Goal: Information Seeking & Learning: Learn about a topic

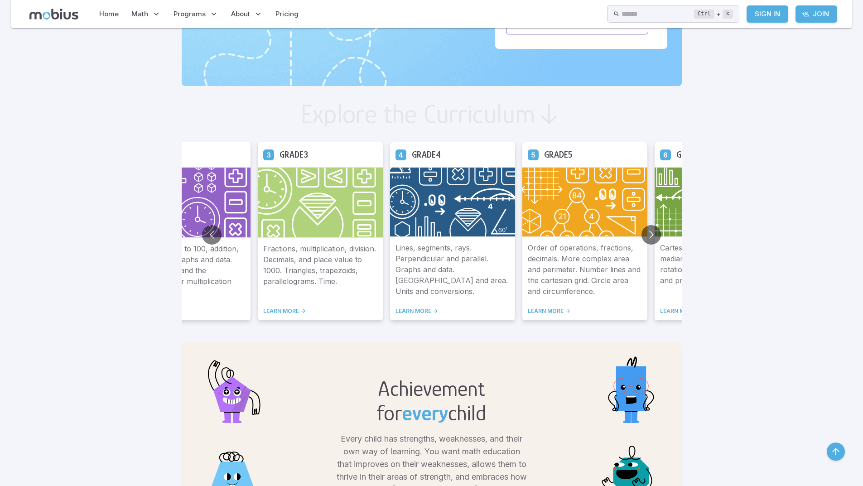
scroll to position [453, 0]
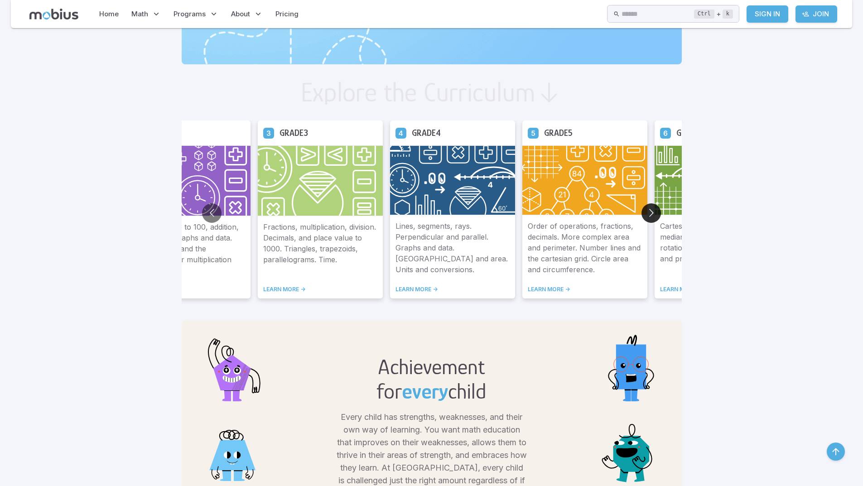
click at [648, 210] on button "Go to next slide" at bounding box center [650, 212] width 19 height 19
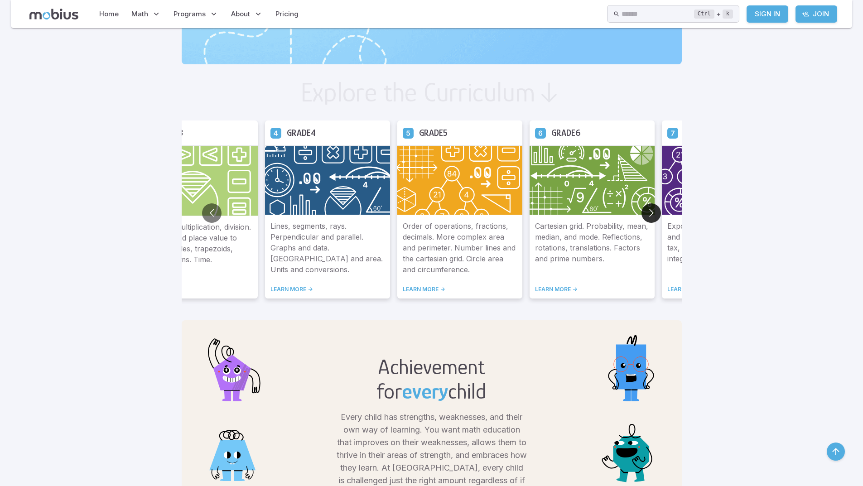
click at [648, 210] on button "Go to next slide" at bounding box center [650, 212] width 19 height 19
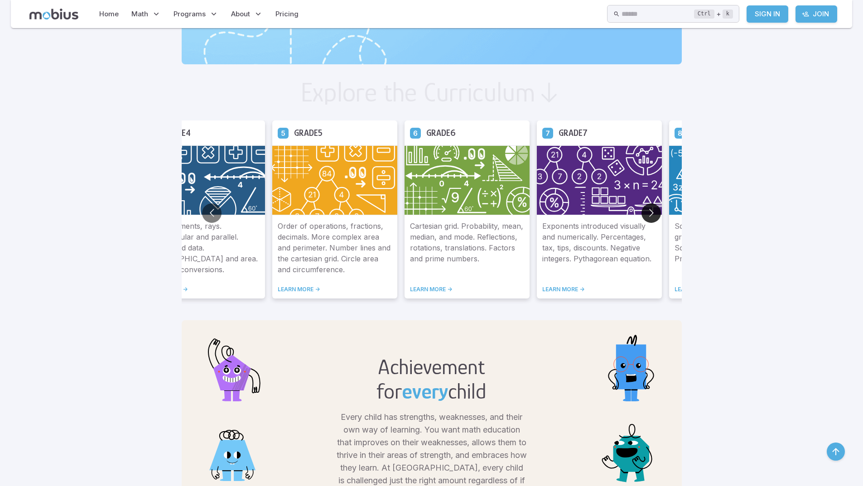
click at [648, 210] on button "Go to next slide" at bounding box center [650, 212] width 19 height 19
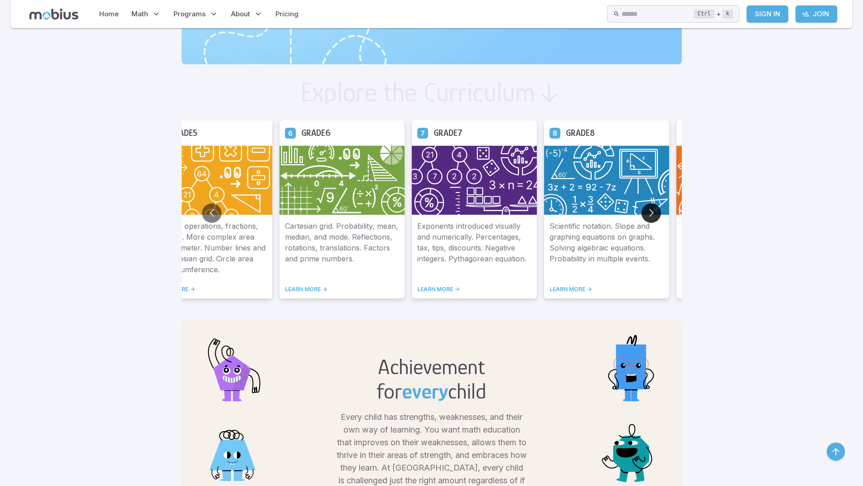
click at [648, 210] on button "Go to next slide" at bounding box center [650, 212] width 19 height 19
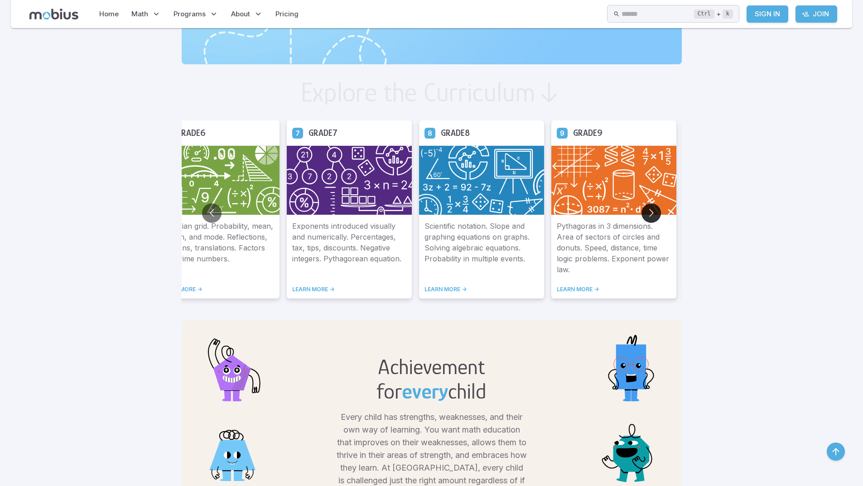
click at [648, 210] on button "Go to next slide" at bounding box center [650, 212] width 19 height 19
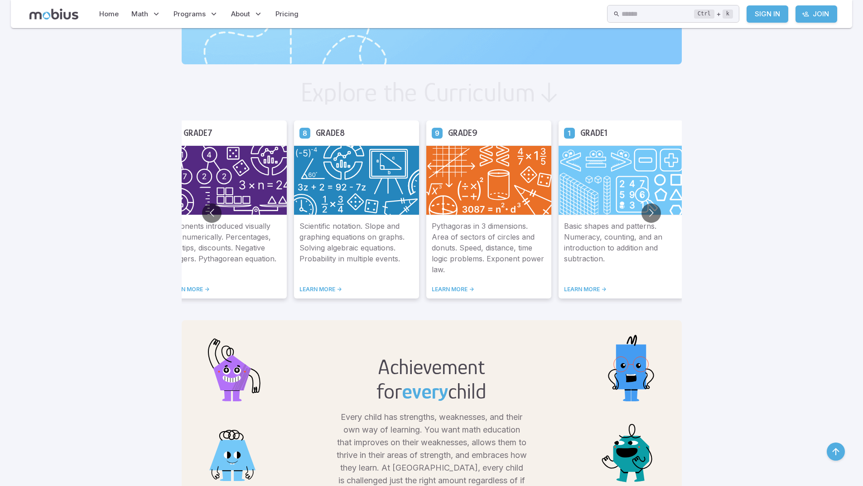
click at [456, 289] on link "LEARN MORE ->" at bounding box center [489, 289] width 114 height 7
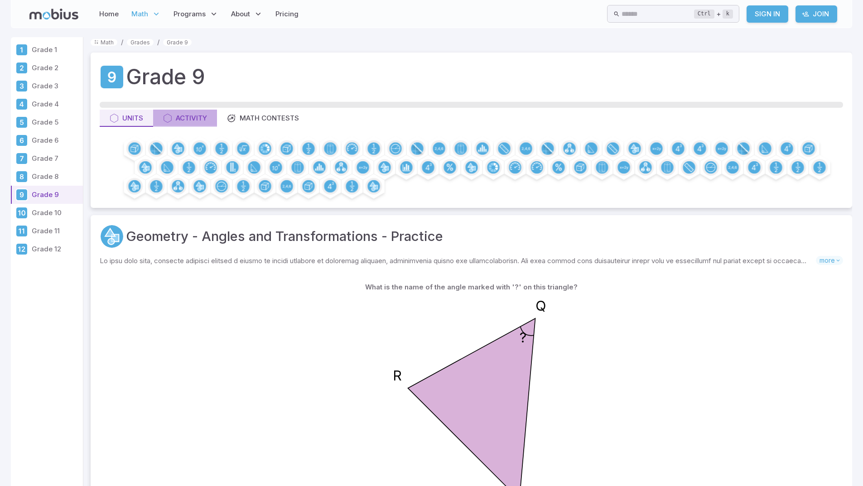
click at [192, 118] on div "Activity" at bounding box center [185, 118] width 44 height 10
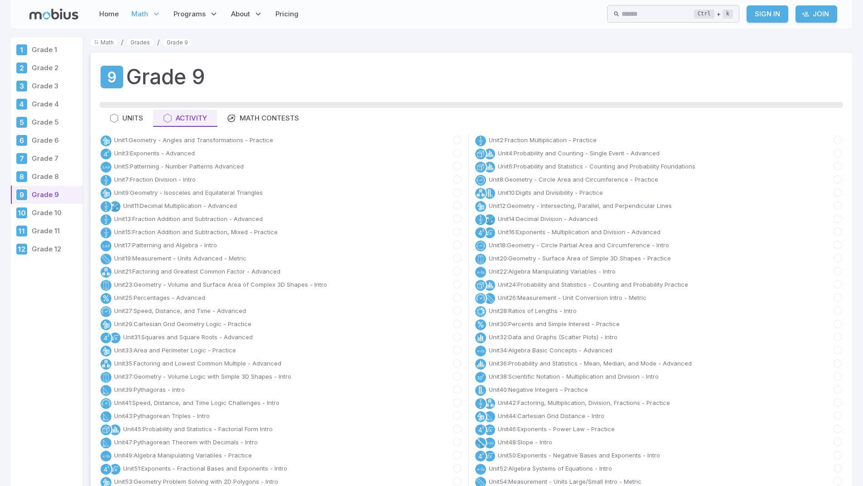
click at [29, 176] on link "Grade 8" at bounding box center [47, 177] width 72 height 18
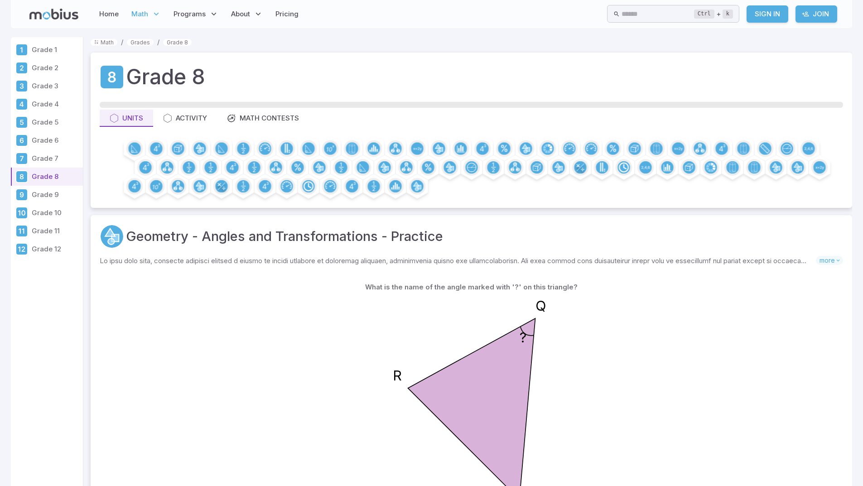
click at [31, 175] on link "Grade 8" at bounding box center [47, 177] width 72 height 18
click at [191, 117] on div "Activity" at bounding box center [185, 118] width 44 height 10
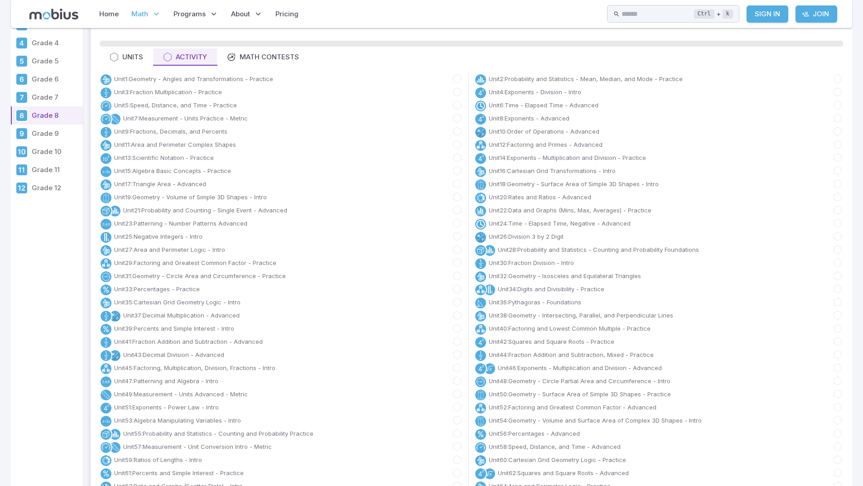
scroll to position [45, 0]
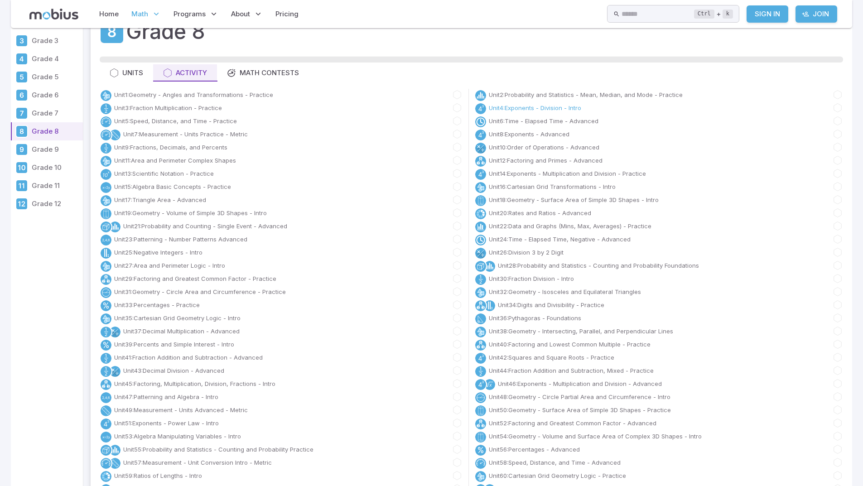
click at [504, 110] on link "Unit 4 : Exponents - Division - Intro" at bounding box center [535, 107] width 92 height 9
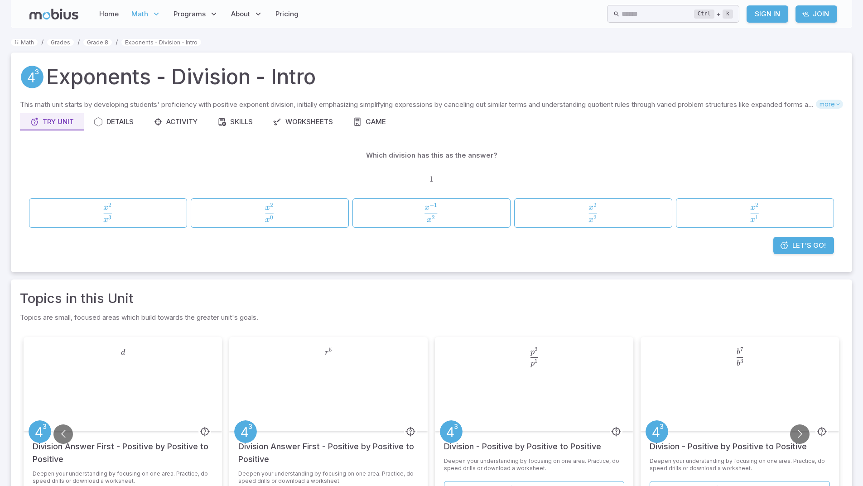
click at [826, 103] on span "more" at bounding box center [829, 104] width 27 height 9
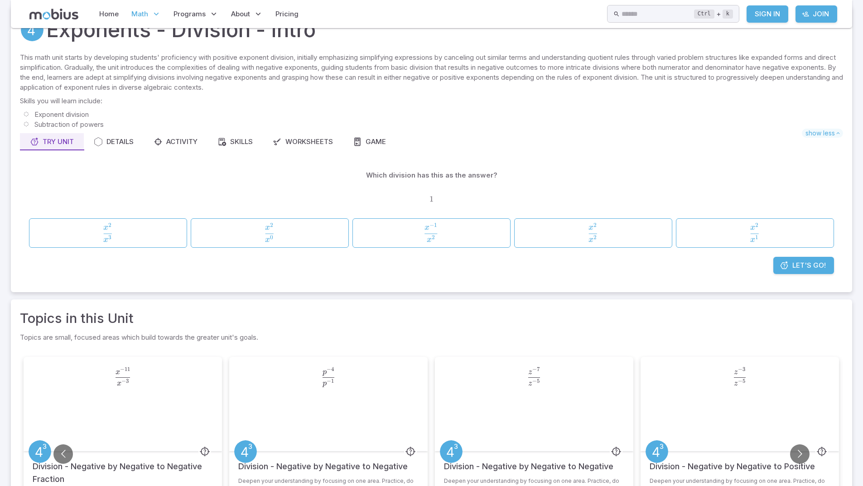
scroll to position [45, 0]
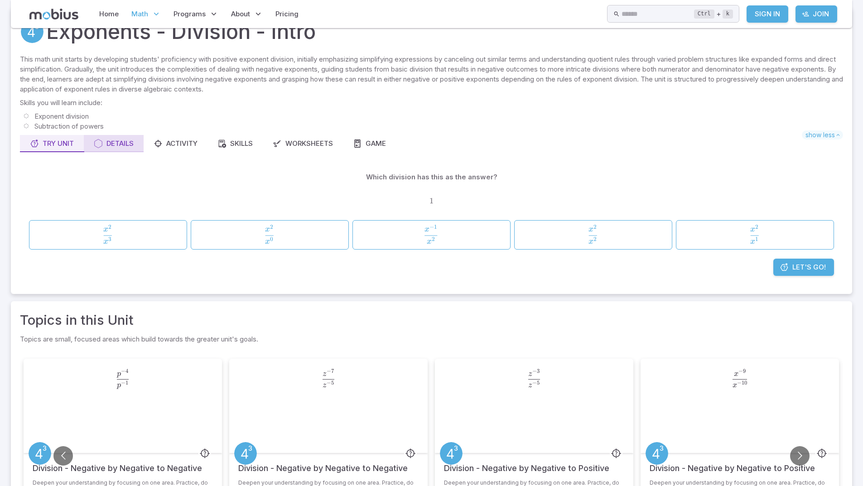
click at [120, 139] on div "Details" at bounding box center [114, 144] width 40 height 10
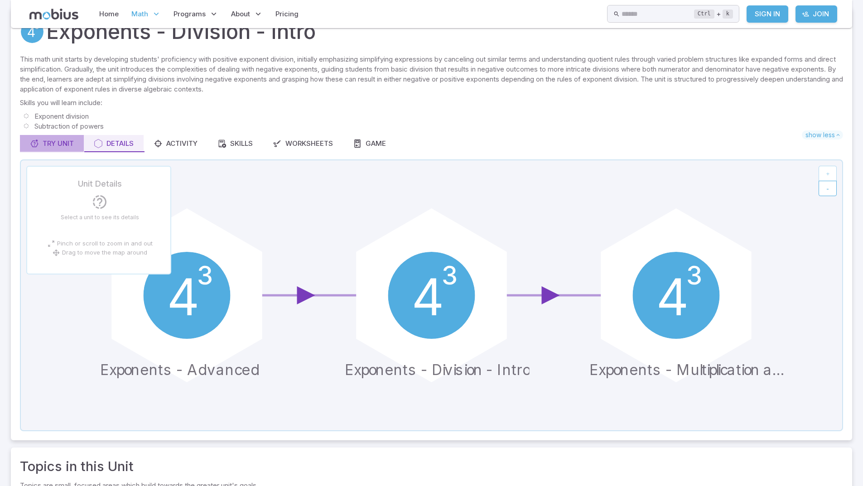
click at [71, 136] on button "Try Unit" at bounding box center [52, 143] width 64 height 17
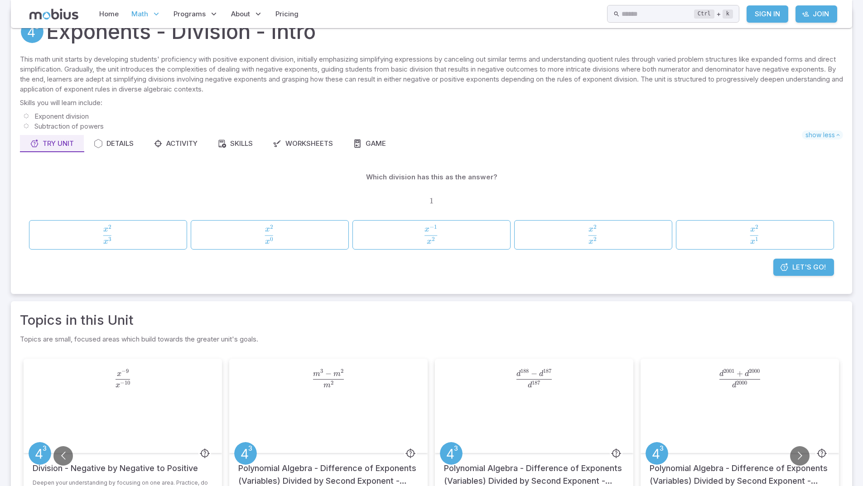
click at [803, 263] on span "Let's Go!" at bounding box center [809, 267] width 34 height 10
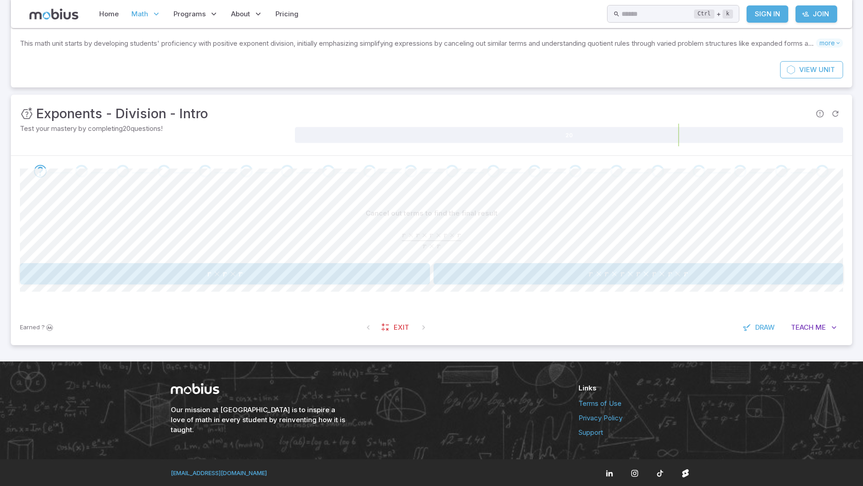
scroll to position [62, 0]
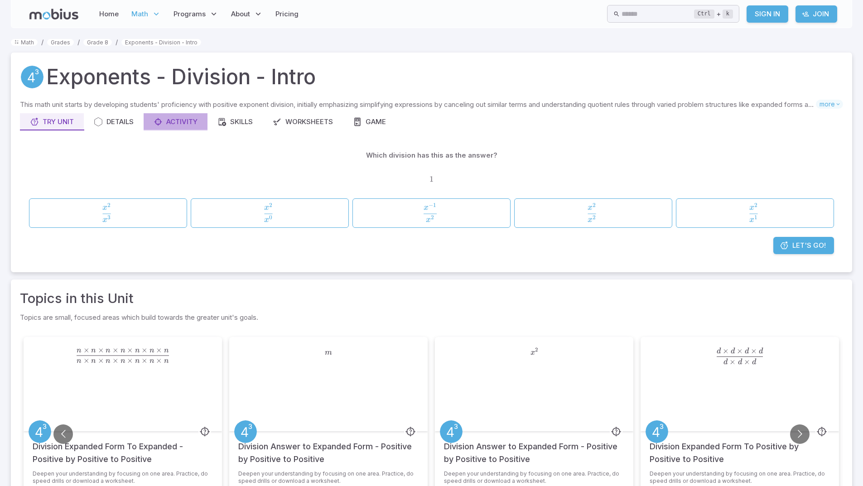
click at [171, 123] on div "Activity" at bounding box center [176, 122] width 44 height 10
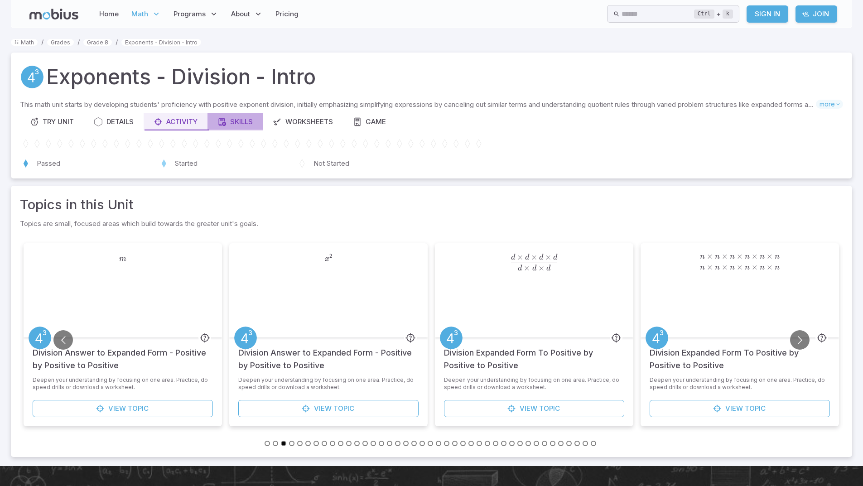
click at [242, 122] on div "Skills" at bounding box center [234, 122] width 35 height 10
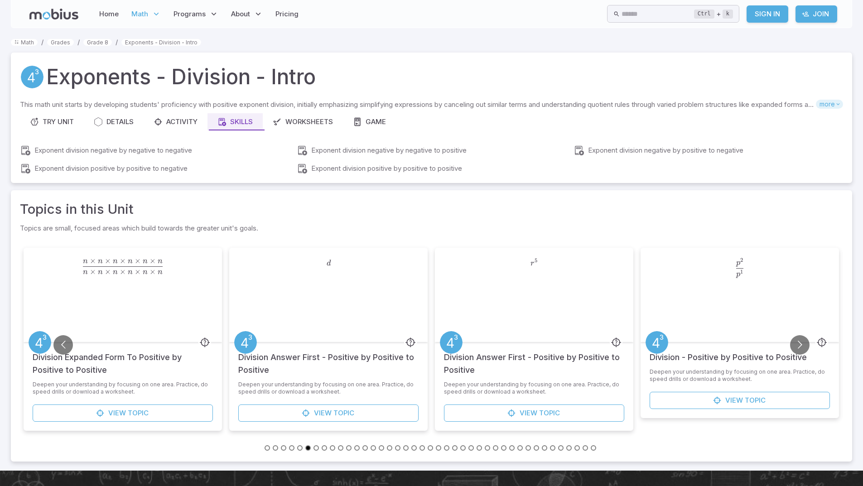
click at [832, 104] on span "more" at bounding box center [829, 104] width 27 height 9
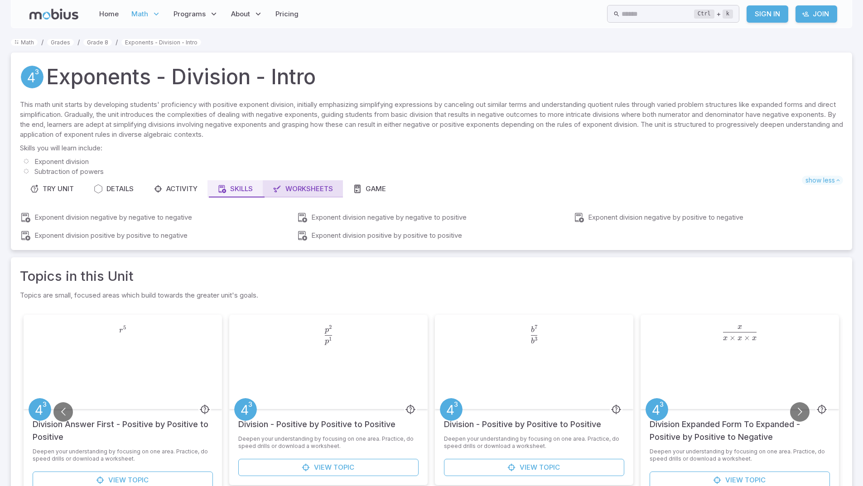
click at [318, 188] on div "Worksheets" at bounding box center [303, 189] width 60 height 10
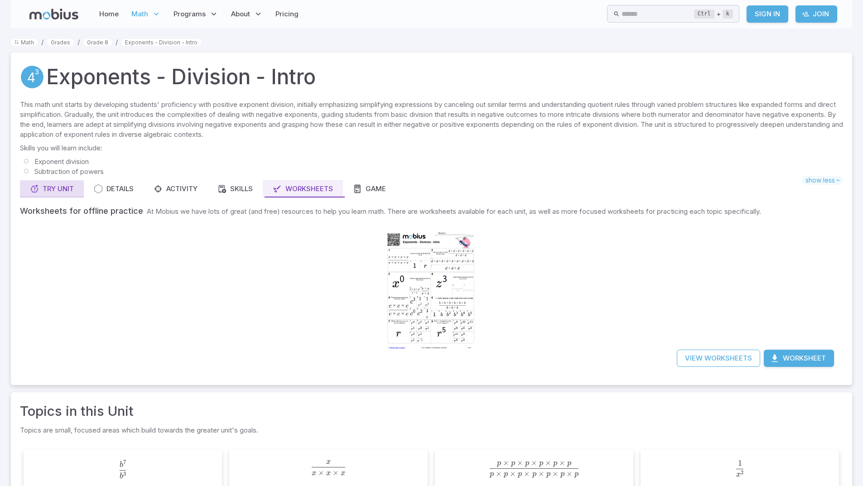
click at [53, 186] on div "Try Unit" at bounding box center [52, 189] width 44 height 10
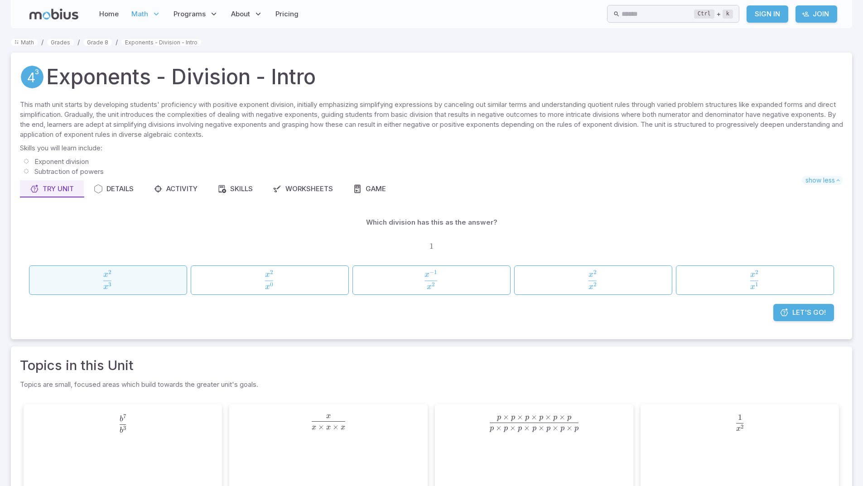
click at [102, 275] on span "x 3 x 2 ​" at bounding box center [107, 280] width 10 height 10
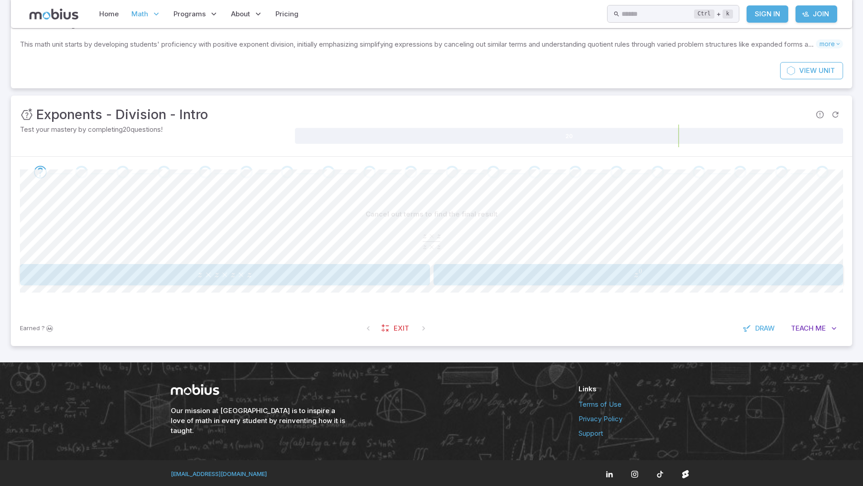
scroll to position [62, 0]
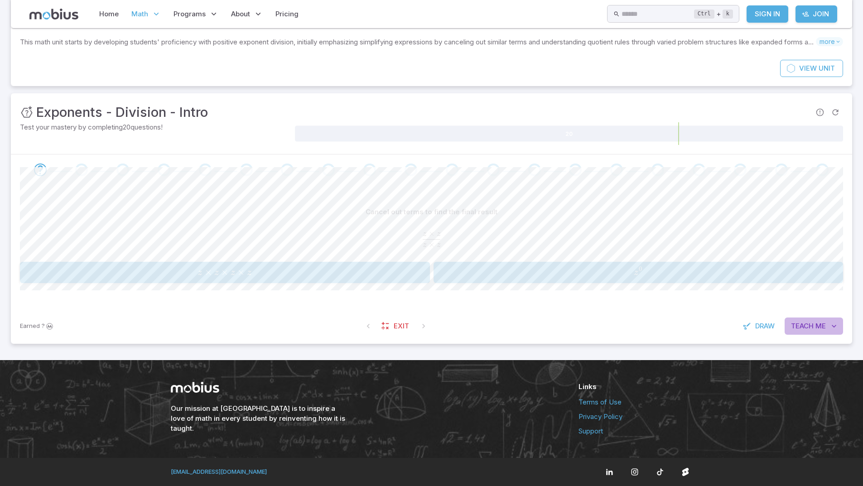
click at [815, 326] on span "Me" at bounding box center [820, 326] width 10 height 10
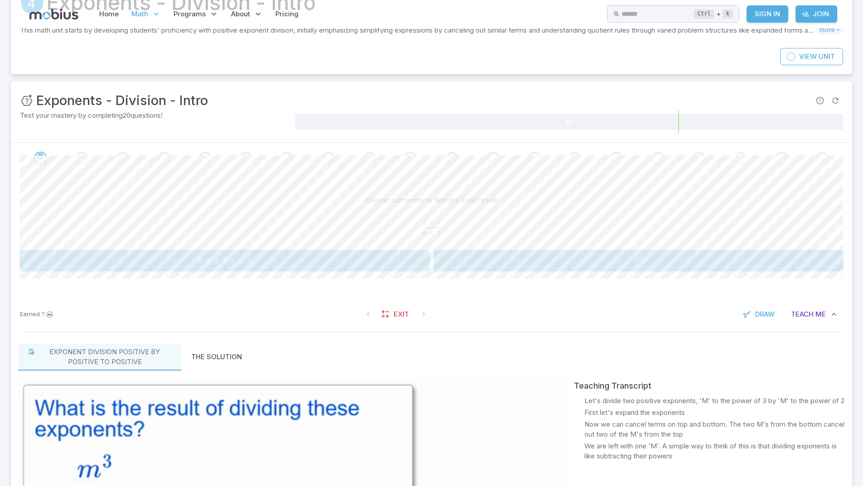
scroll to position [0, 0]
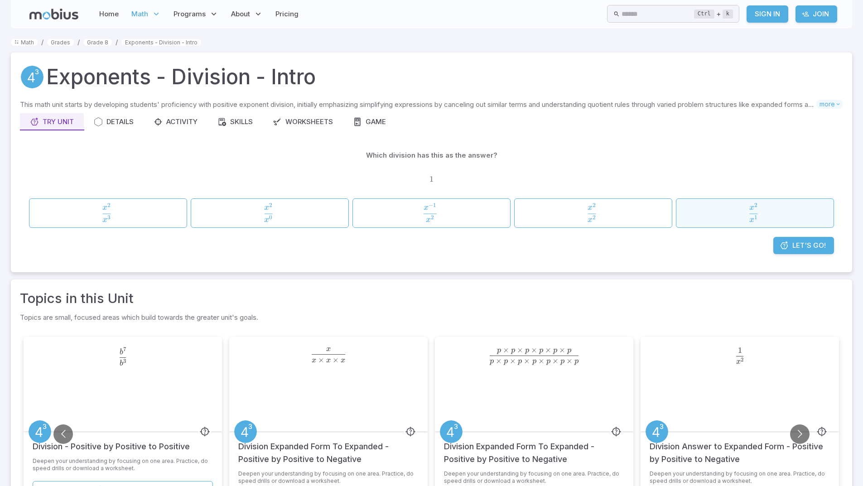
click at [777, 212] on span "x 1 x 2 ​" at bounding box center [753, 212] width 128 height 19
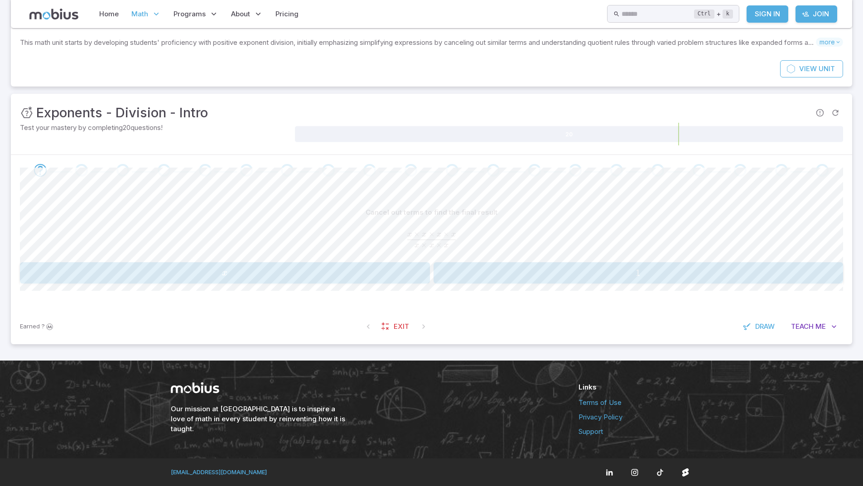
scroll to position [62, 0]
click at [585, 268] on span "1" at bounding box center [638, 272] width 404 height 11
click at [498, 267] on span "r 0" at bounding box center [638, 272] width 404 height 12
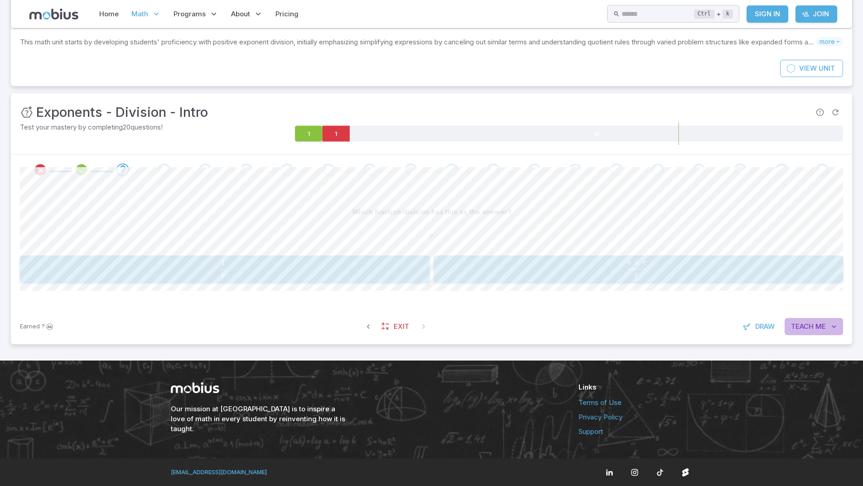
click at [813, 321] on span "Teach" at bounding box center [802, 326] width 23 height 10
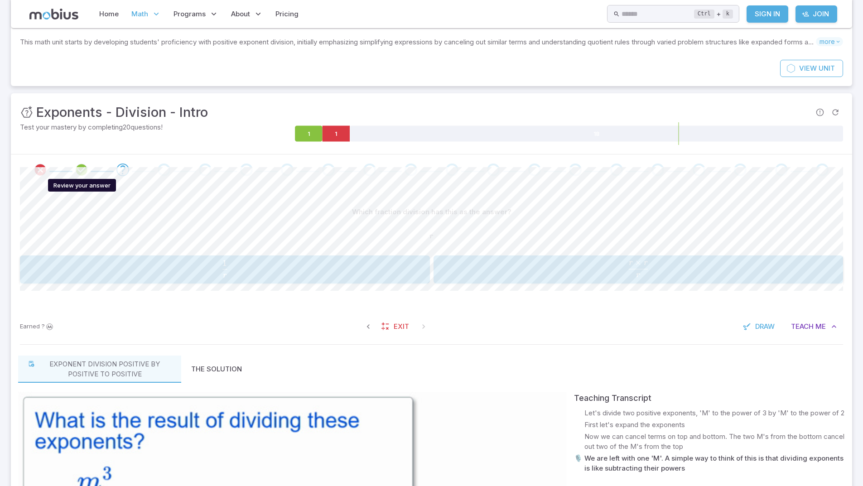
click at [81, 168] on icon "Review your answer" at bounding box center [82, 170] width 14 height 14
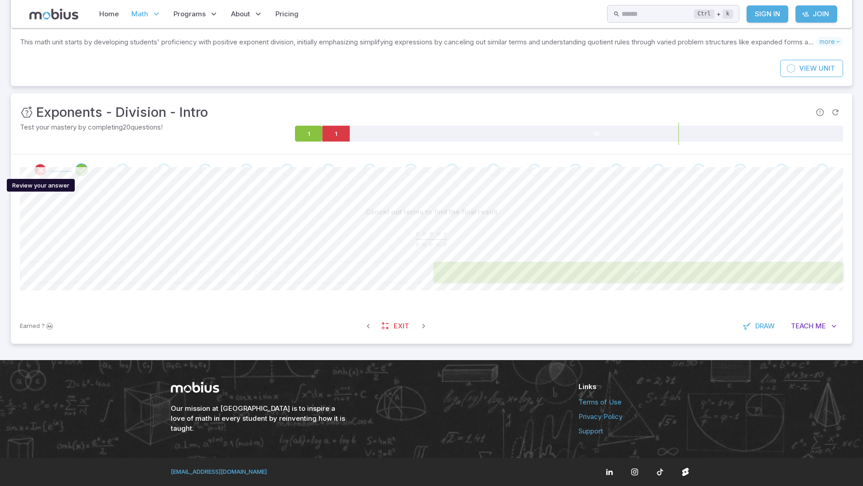
click at [43, 168] on icon "Review your answer" at bounding box center [41, 170] width 14 height 14
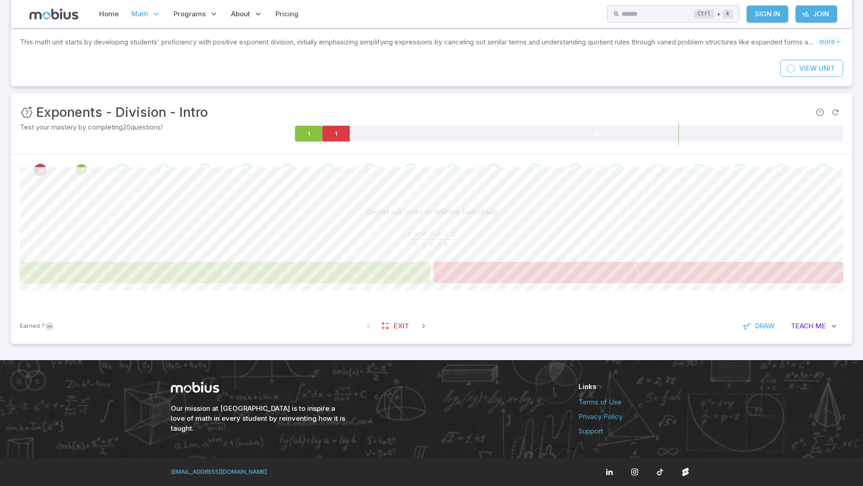
click at [82, 166] on icon "Review your answer" at bounding box center [82, 170] width 14 height 14
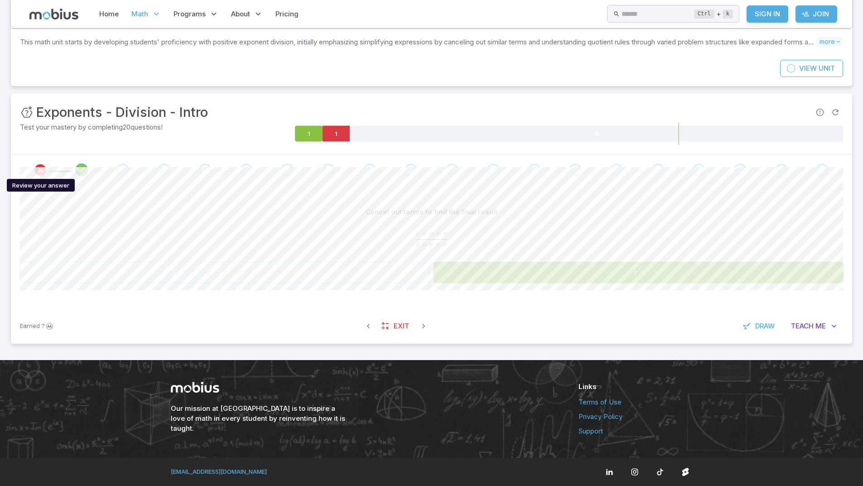
click at [42, 169] on icon "Review your answer" at bounding box center [41, 170] width 14 height 14
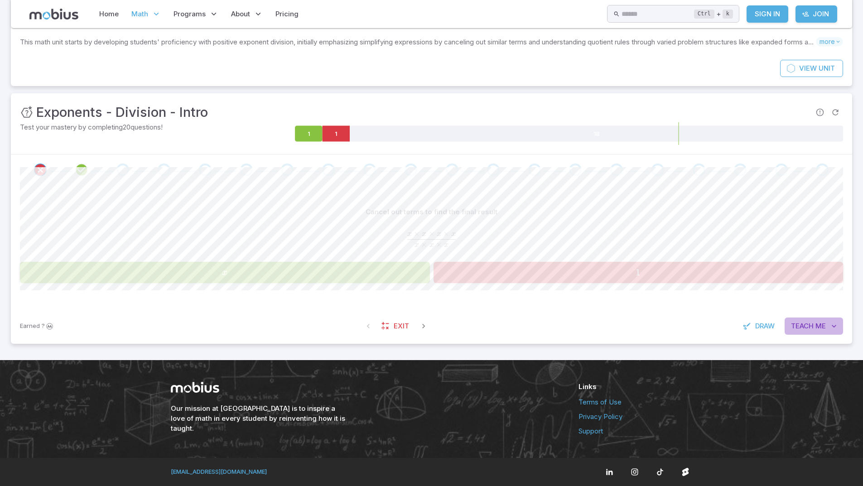
click at [819, 322] on span "Me" at bounding box center [820, 326] width 10 height 10
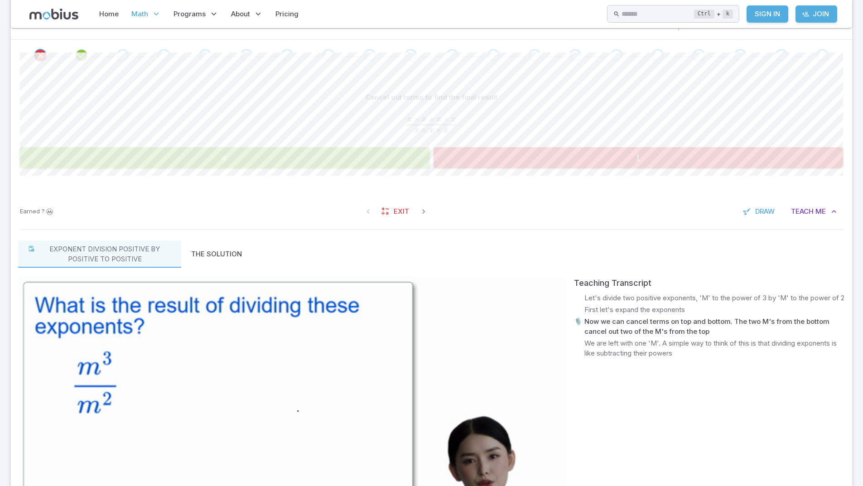
scroll to position [153, 0]
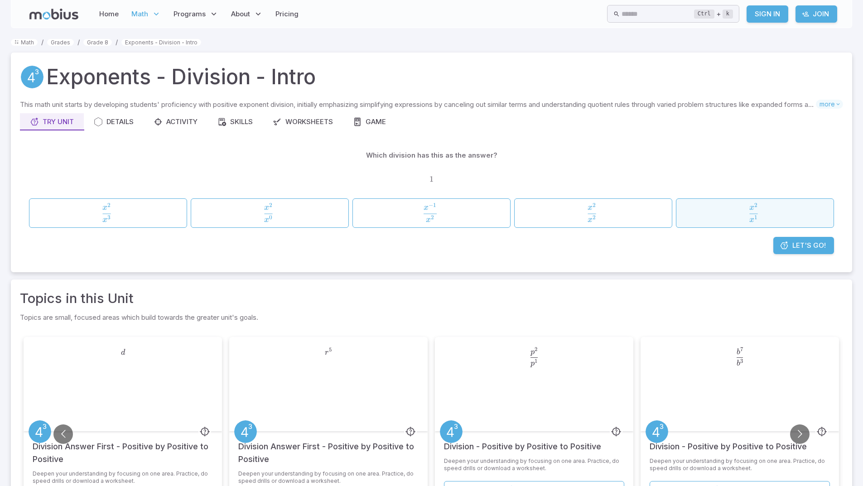
click at [695, 215] on span "x 1 x 2 ​" at bounding box center [753, 212] width 128 height 19
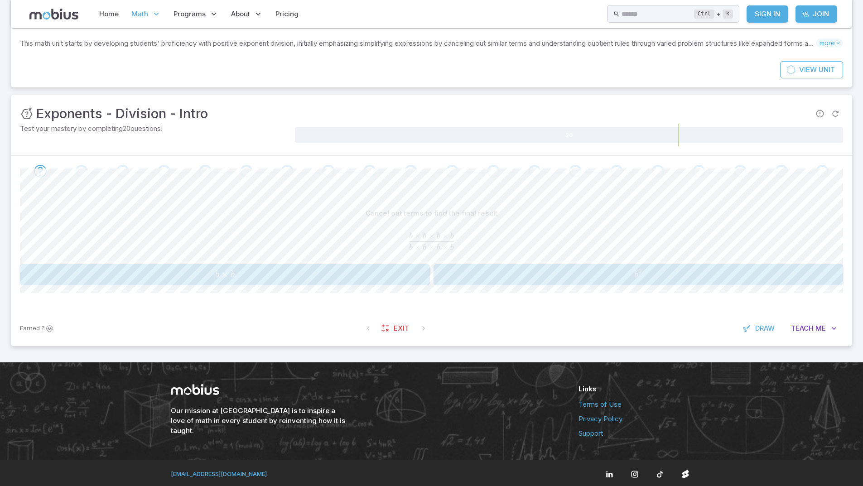
scroll to position [63, 0]
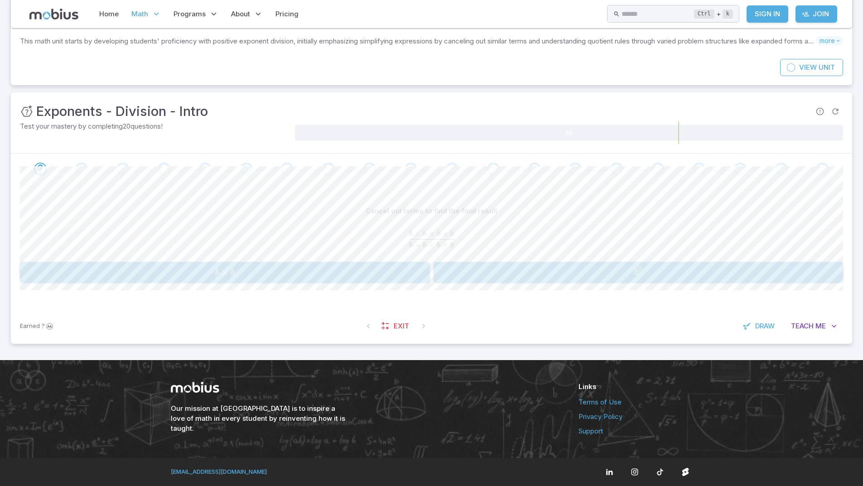
click at [559, 273] on span "b 0" at bounding box center [638, 272] width 404 height 12
click at [43, 168] on icon "Review your answer" at bounding box center [41, 170] width 14 height 14
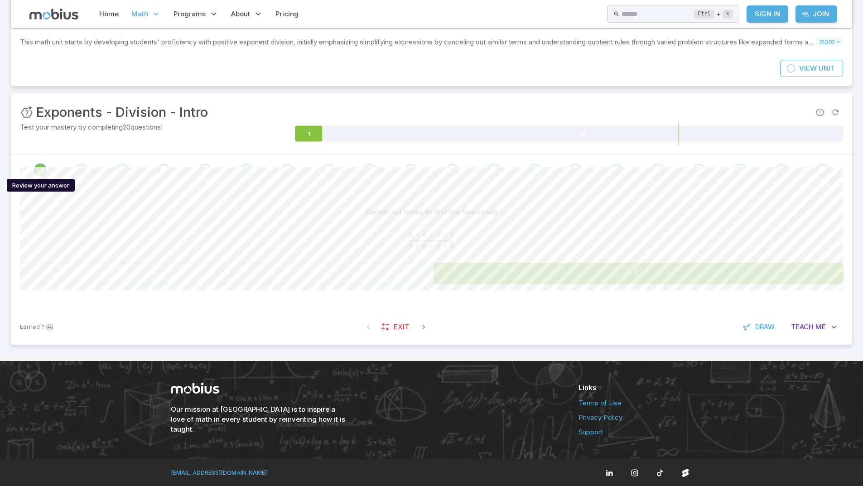
scroll to position [63, 0]
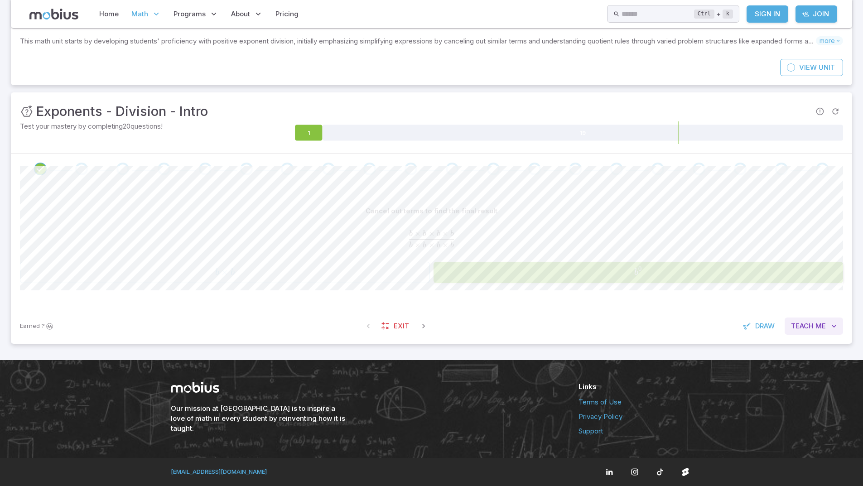
click at [809, 326] on span "Teach" at bounding box center [802, 326] width 23 height 10
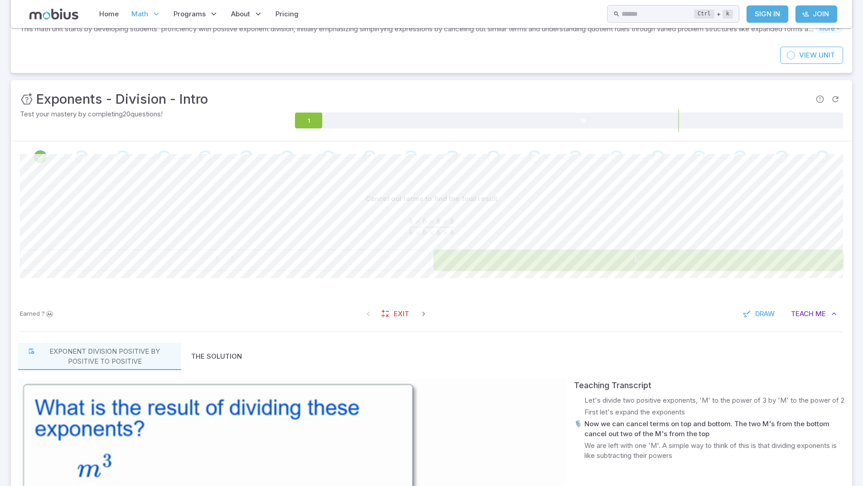
scroll to position [0, 0]
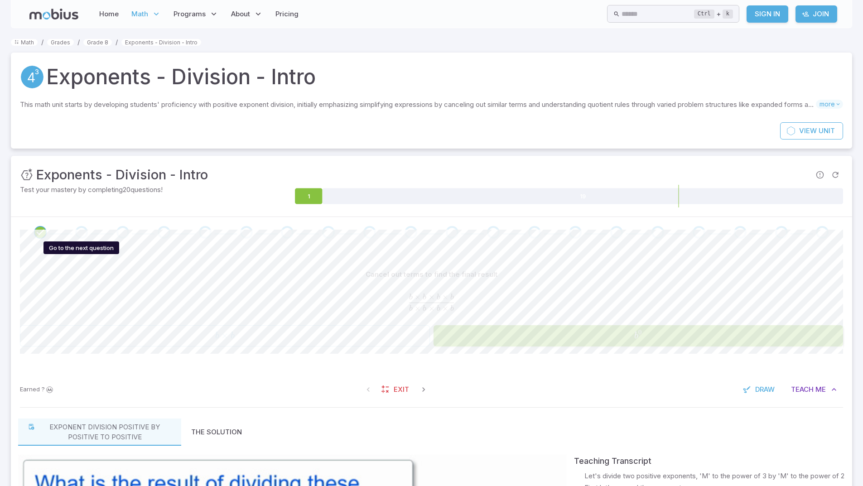
click at [77, 232] on div "Go to the next question" at bounding box center [81, 232] width 13 height 13
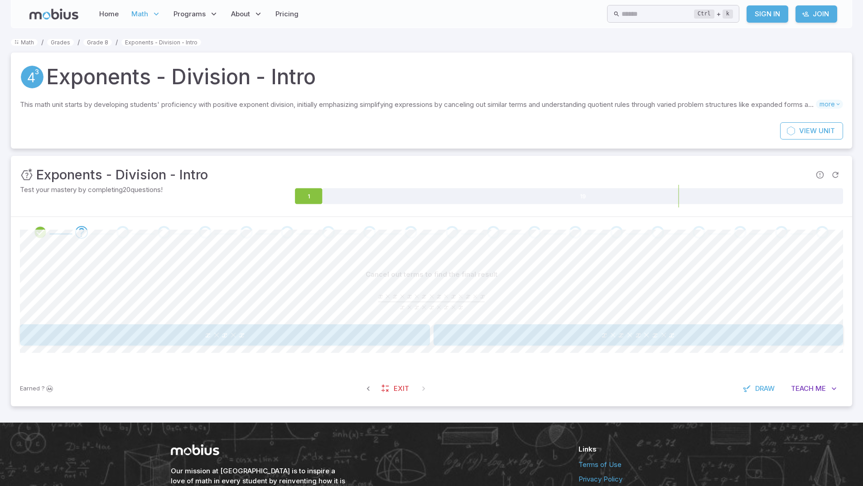
click at [326, 333] on span "x × x × x" at bounding box center [225, 335] width 404 height 12
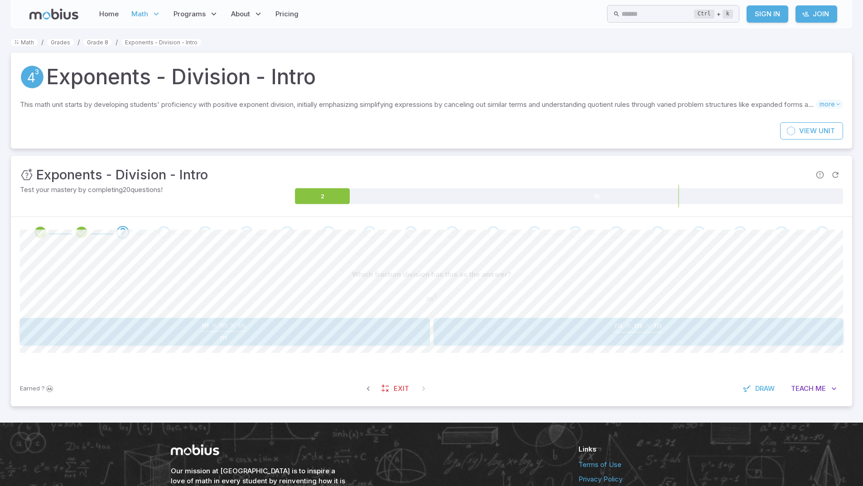
click at [226, 322] on span "m" at bounding box center [224, 325] width 8 height 8
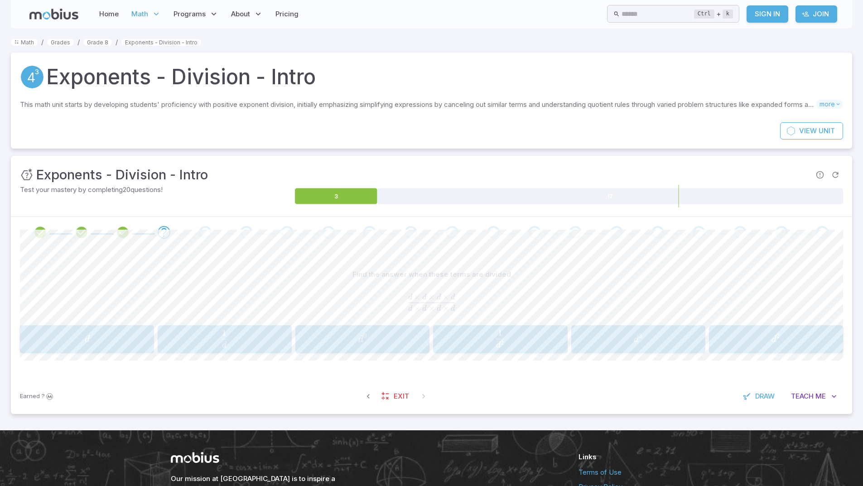
click at [379, 332] on div "d 0 d^0 d 0" at bounding box center [362, 339] width 128 height 21
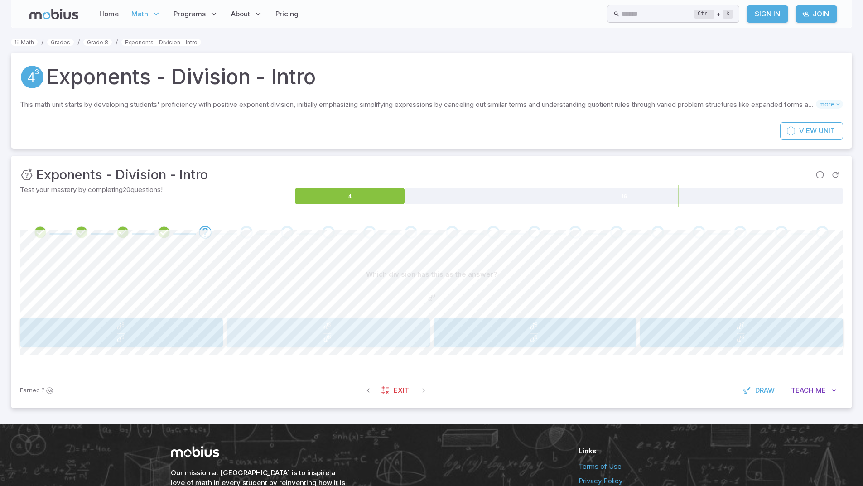
click at [387, 332] on span "d 8 d 8 ​" at bounding box center [327, 331] width 165 height 19
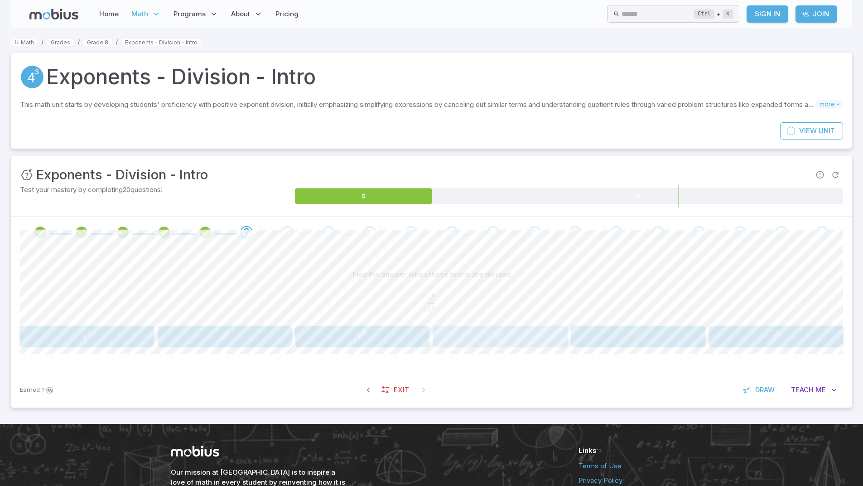
click at [454, 326] on button "c 6 c^{6} c 6" at bounding box center [500, 336] width 134 height 21
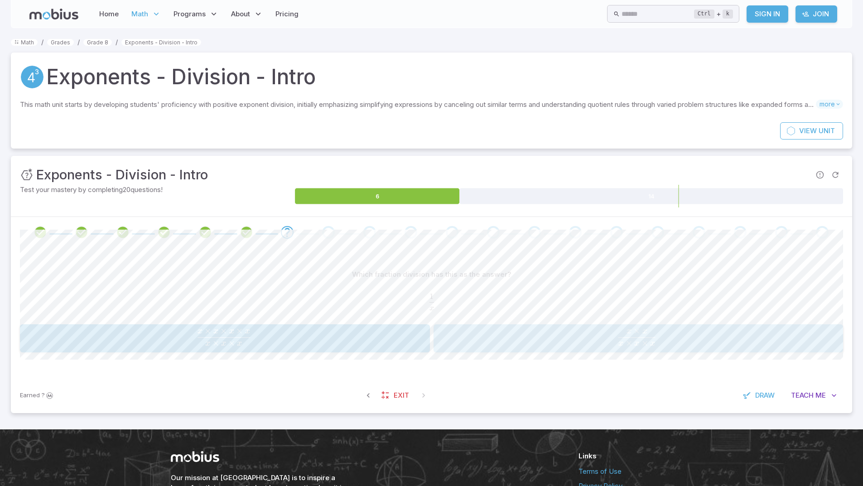
click at [532, 341] on span "x × x × x x × x ​" at bounding box center [636, 337] width 359 height 18
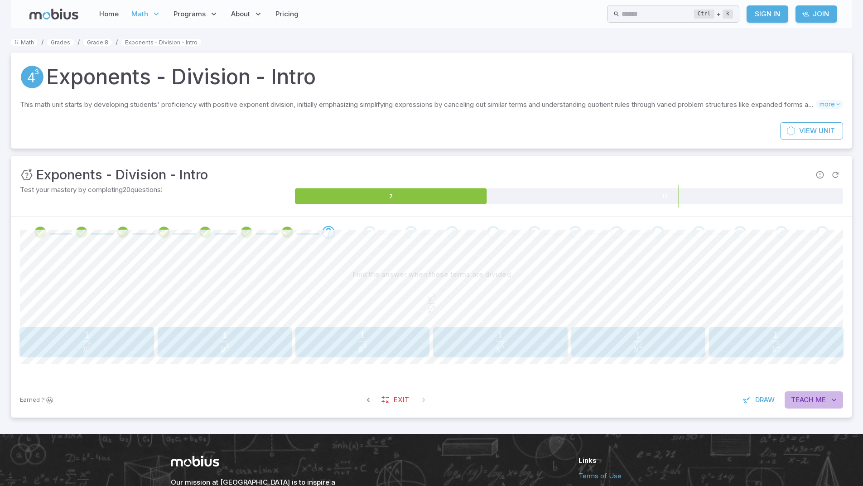
click at [805, 396] on span "Teach" at bounding box center [802, 400] width 23 height 10
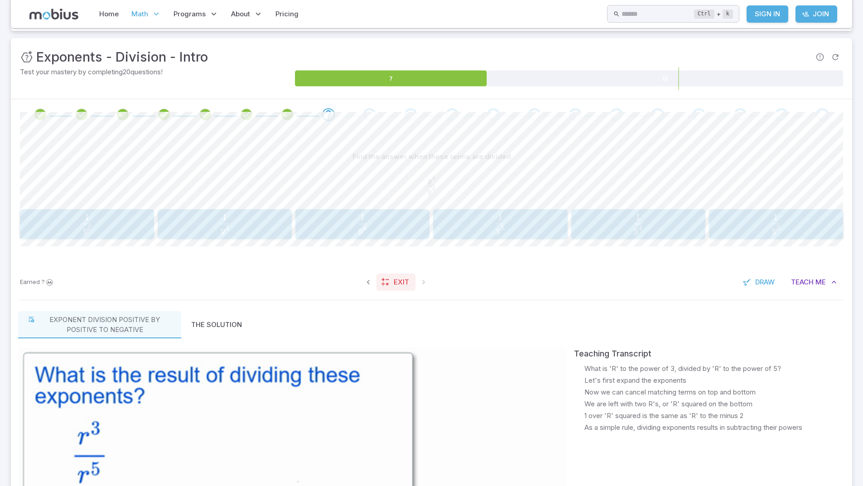
scroll to position [91, 0]
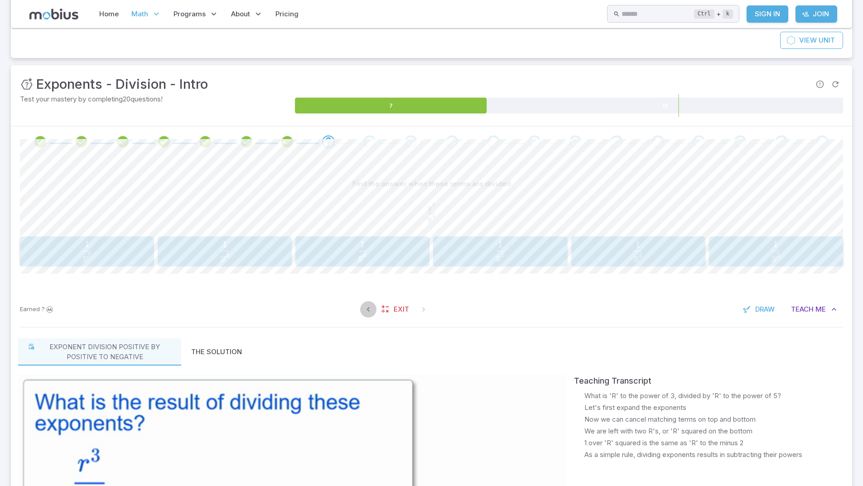
click at [370, 310] on icon "button" at bounding box center [368, 309] width 9 height 9
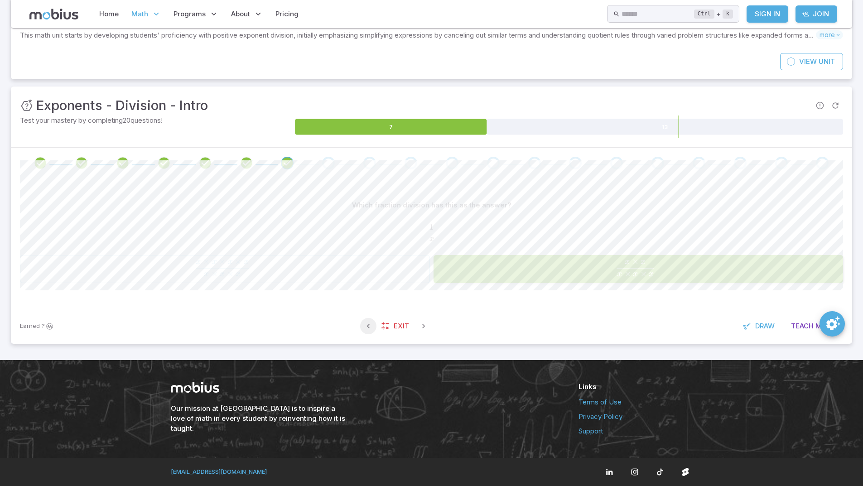
scroll to position [69, 0]
click at [420, 326] on icon "button" at bounding box center [423, 325] width 9 height 9
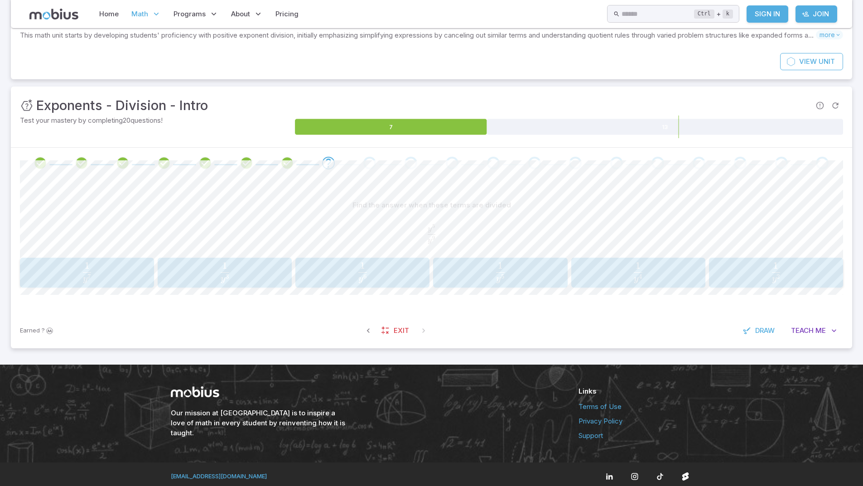
scroll to position [74, 0]
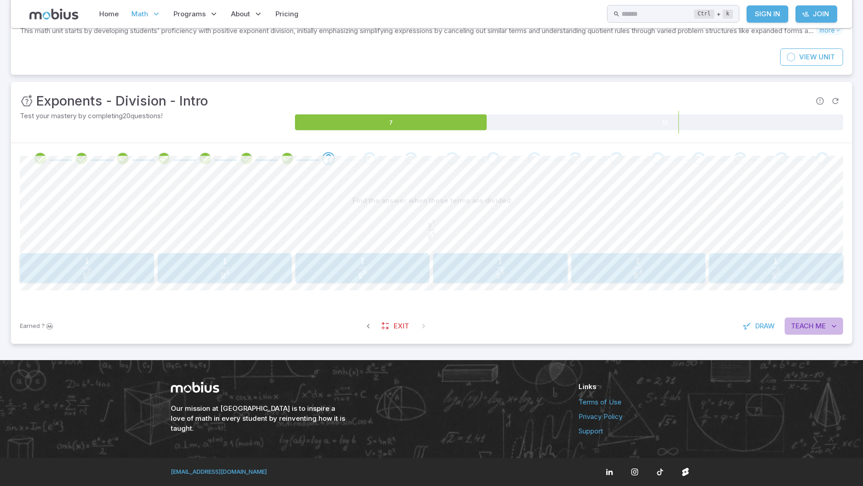
click at [806, 326] on span "Teach" at bounding box center [802, 326] width 23 height 10
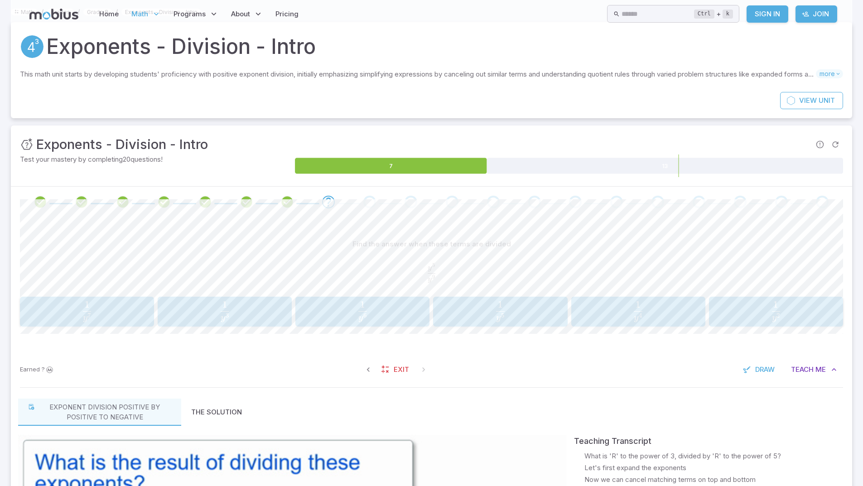
scroll to position [0, 0]
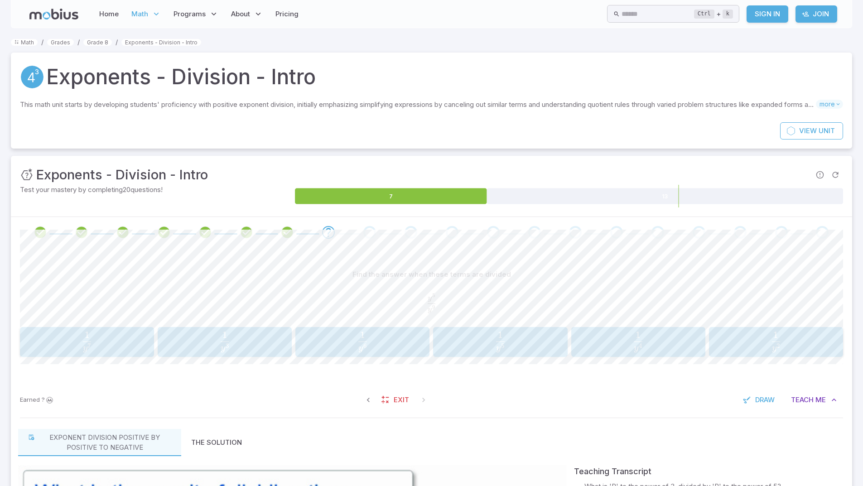
click at [611, 343] on span "y 4 1 ​" at bounding box center [638, 341] width 128 height 21
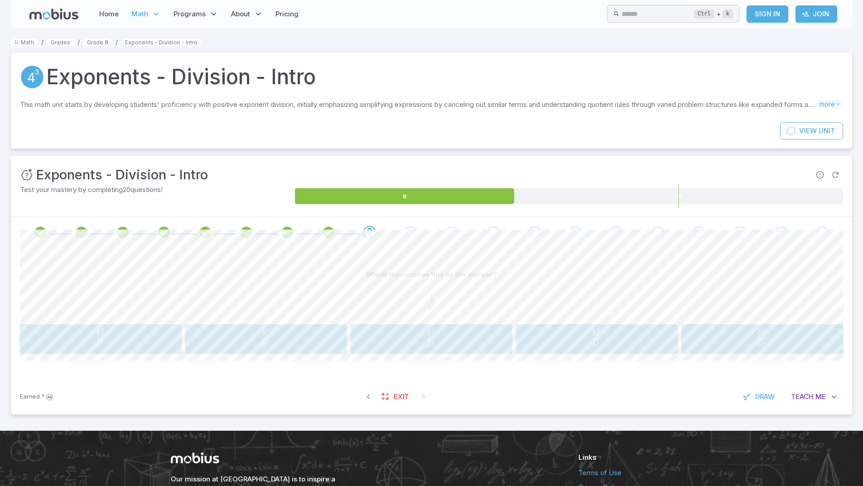
click at [777, 338] on span "b 4 b 2 ​" at bounding box center [761, 337] width 130 height 19
click at [813, 393] on span "Teach" at bounding box center [802, 397] width 23 height 10
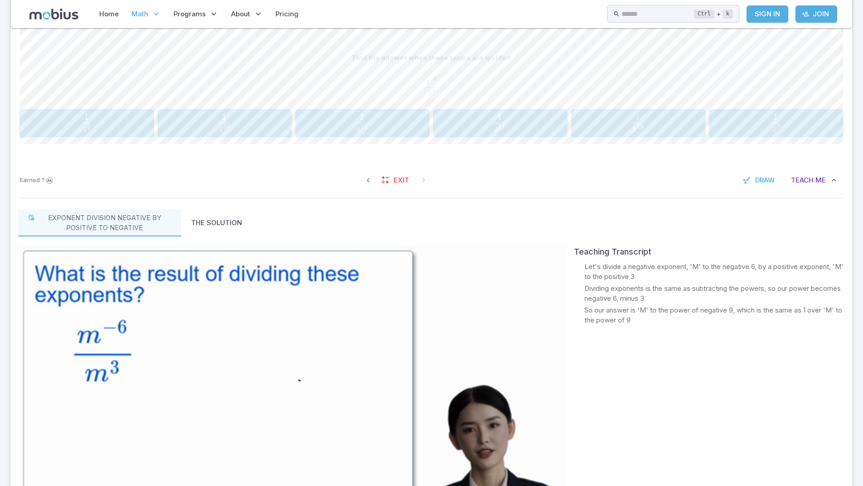
scroll to position [91, 0]
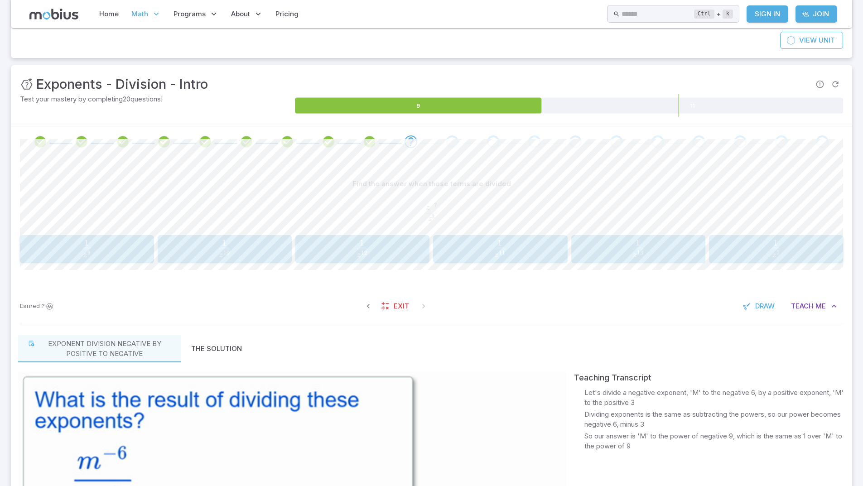
click at [242, 251] on span "z 10 1 ​" at bounding box center [224, 249] width 110 height 18
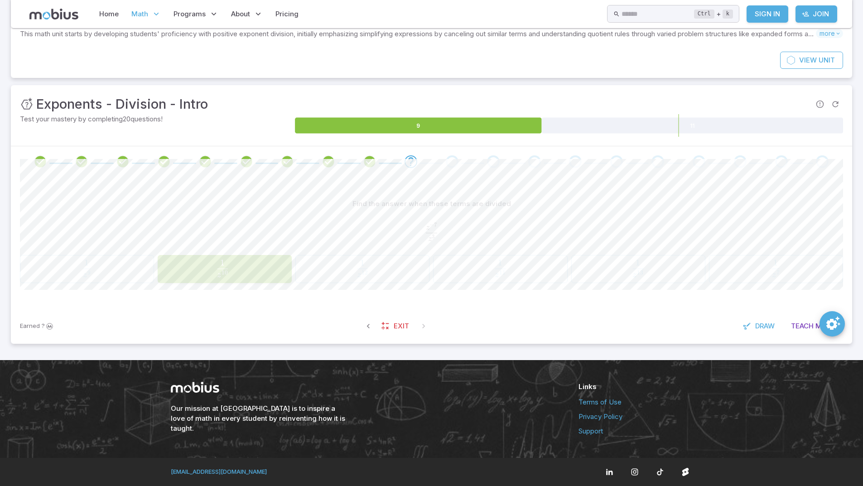
scroll to position [71, 0]
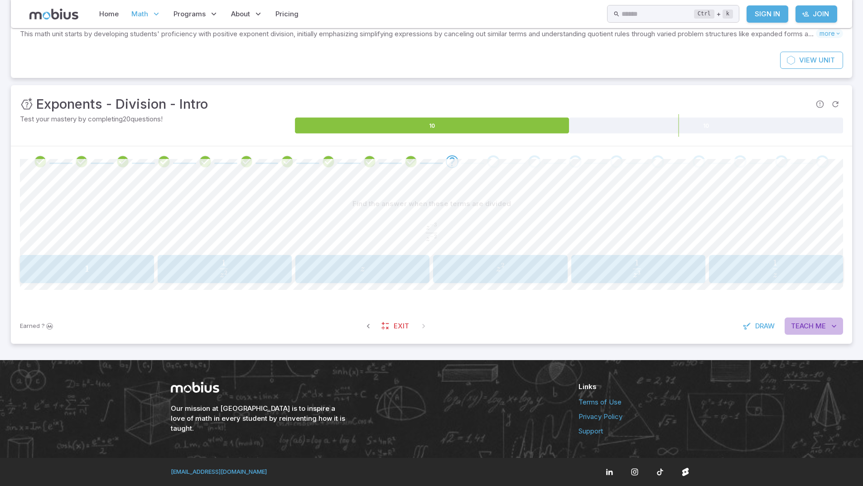
click at [819, 319] on button "Teach Me" at bounding box center [813, 325] width 58 height 17
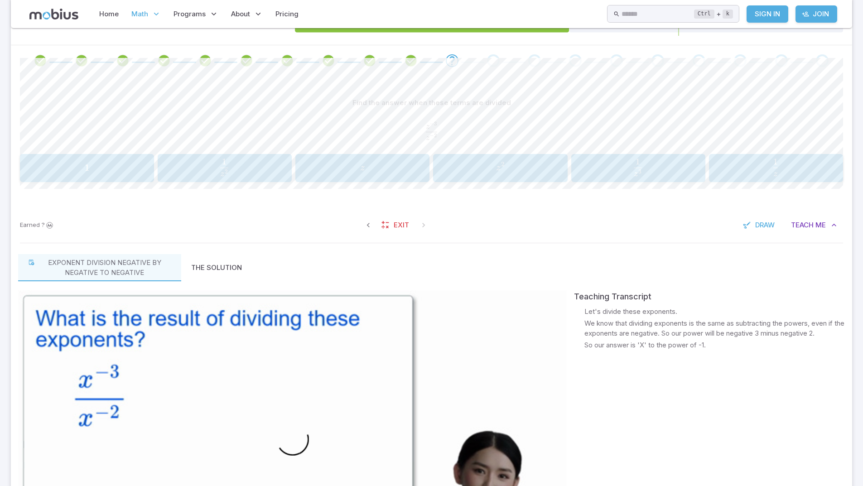
scroll to position [161, 0]
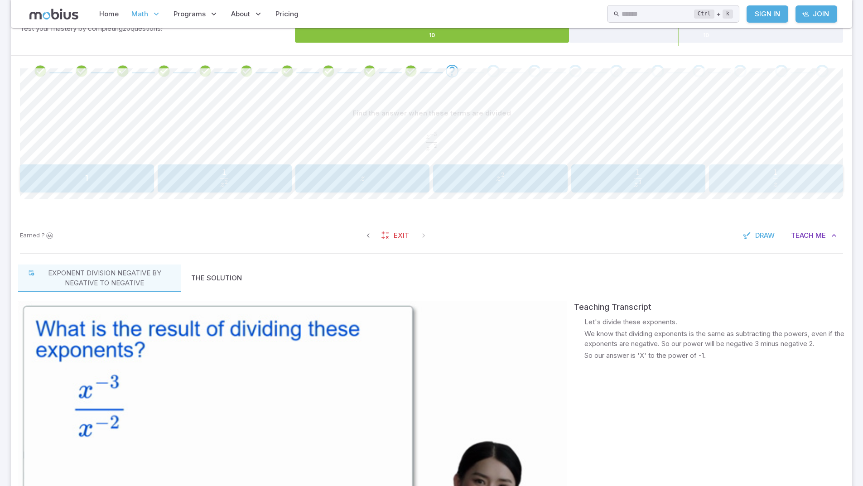
click at [767, 181] on span "z 1 ​" at bounding box center [775, 178] width 110 height 18
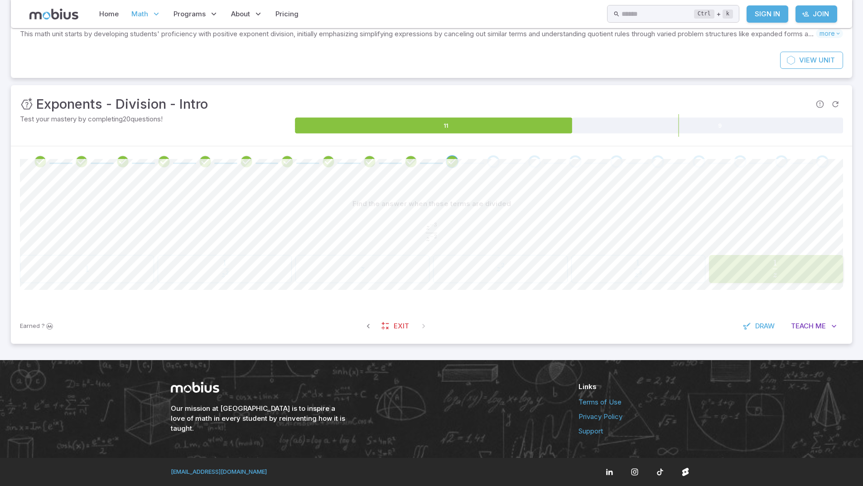
scroll to position [64, 0]
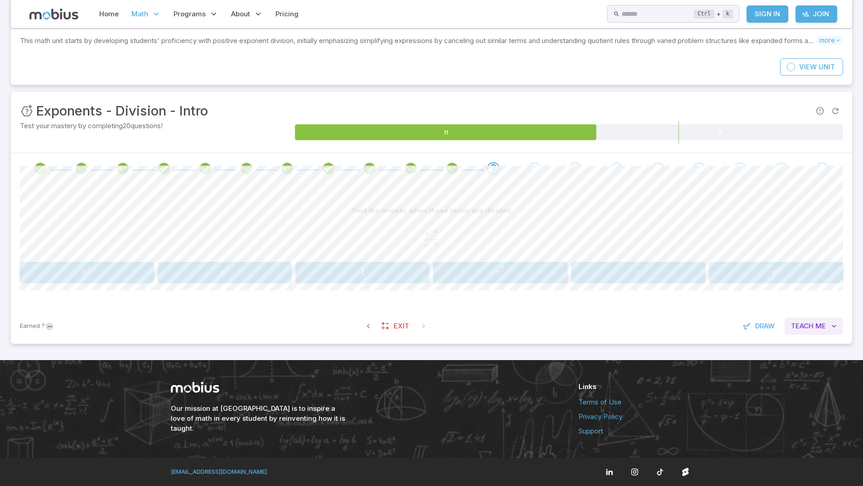
click at [822, 326] on span "Me" at bounding box center [820, 326] width 10 height 10
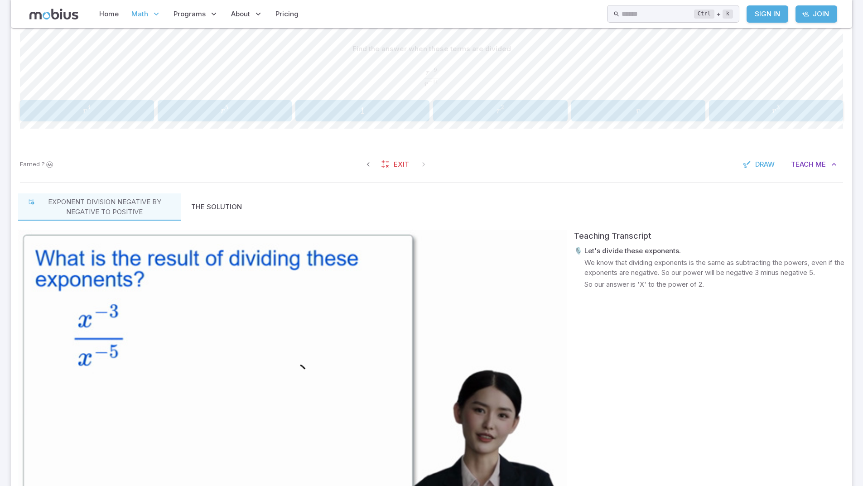
scroll to position [245, 0]
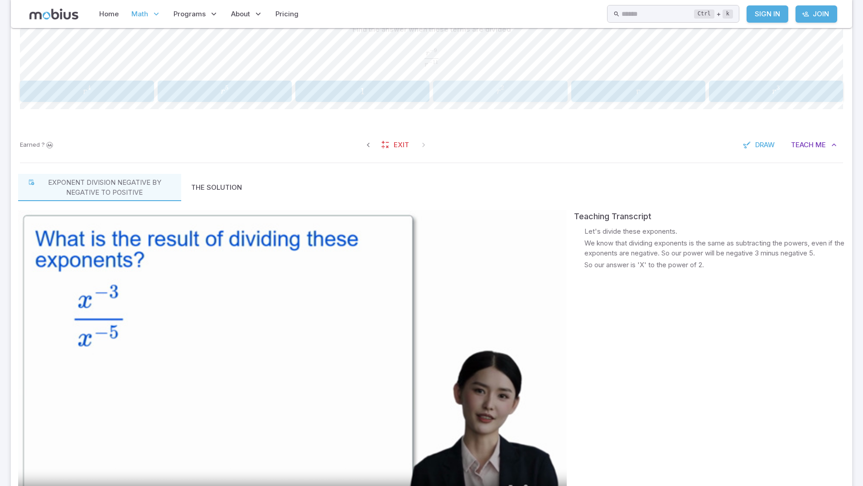
click at [522, 82] on button "r 2 r^{2} r 2" at bounding box center [500, 91] width 134 height 21
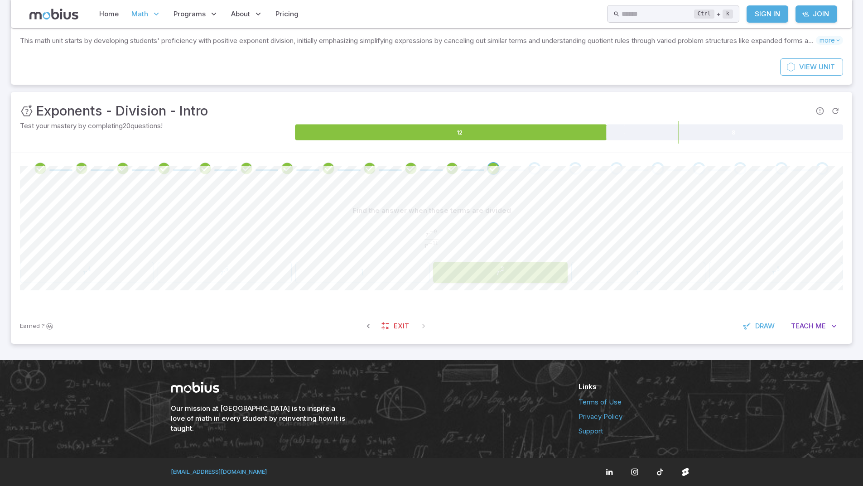
scroll to position [60, 0]
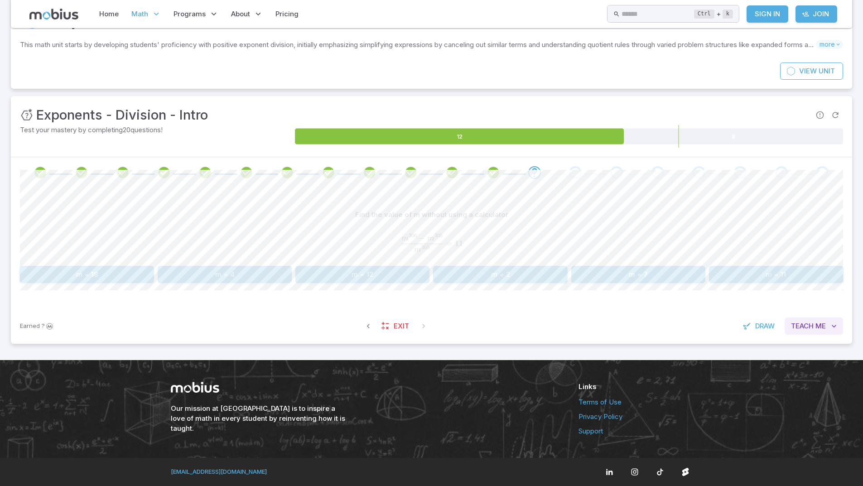
click at [811, 328] on span "Teach" at bounding box center [802, 326] width 23 height 10
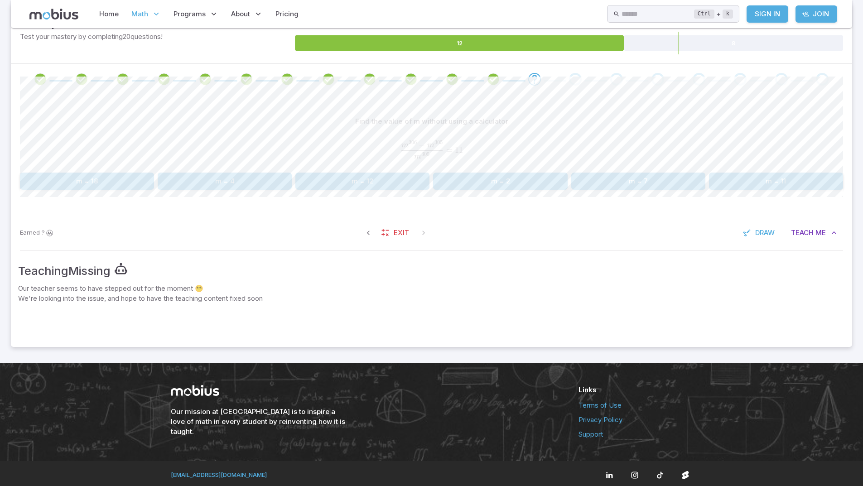
scroll to position [156, 0]
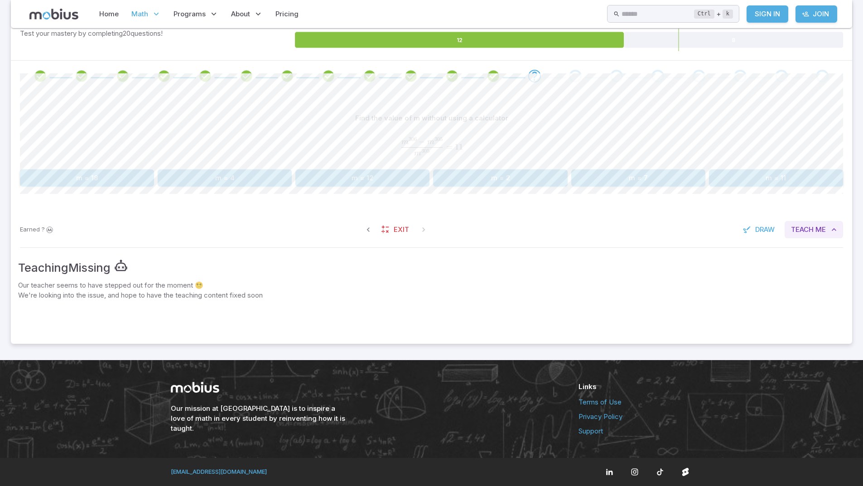
click at [806, 228] on span "Teach" at bounding box center [802, 230] width 23 height 10
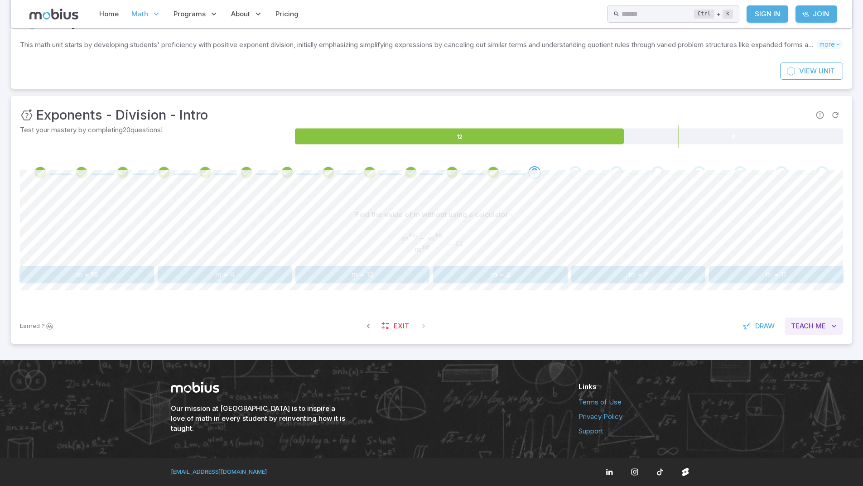
scroll to position [60, 0]
click at [807, 323] on span "Teach" at bounding box center [802, 326] width 23 height 10
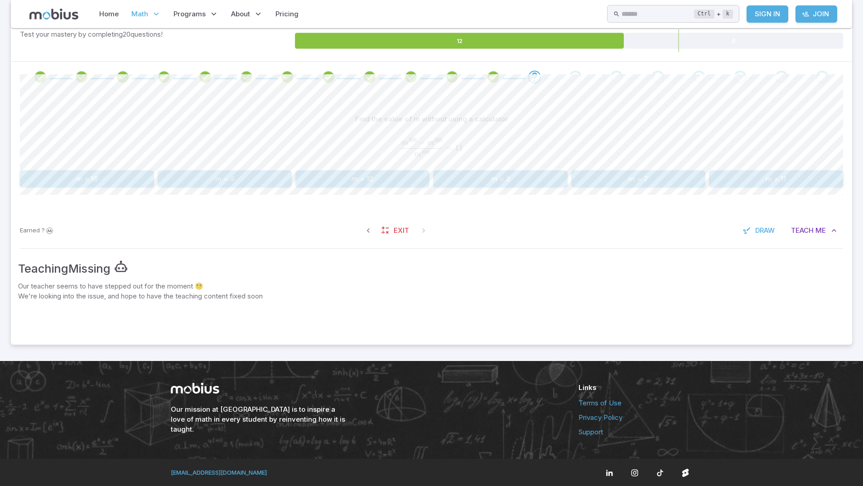
scroll to position [156, 0]
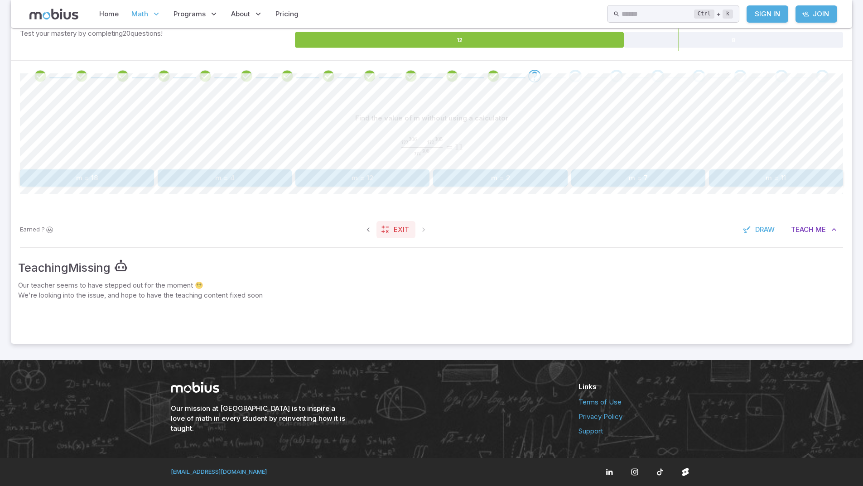
click at [390, 229] on link "Exit" at bounding box center [395, 229] width 39 height 17
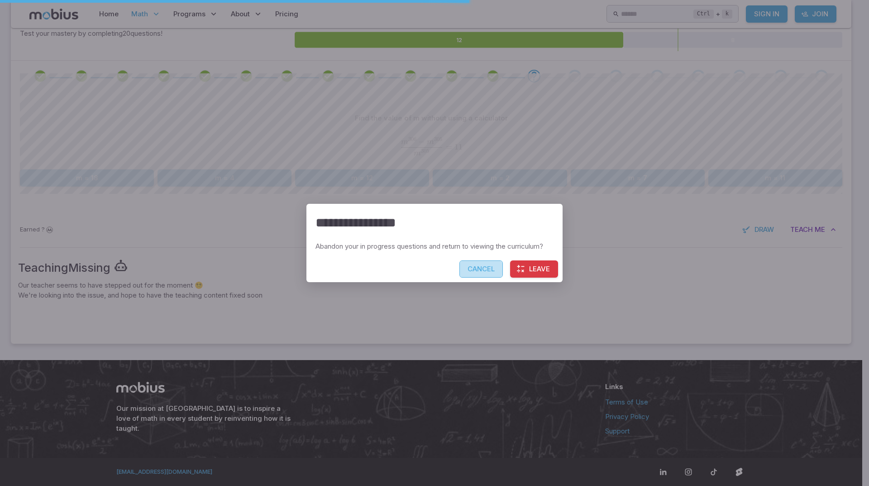
click at [486, 272] on button "Cancel" at bounding box center [481, 268] width 43 height 17
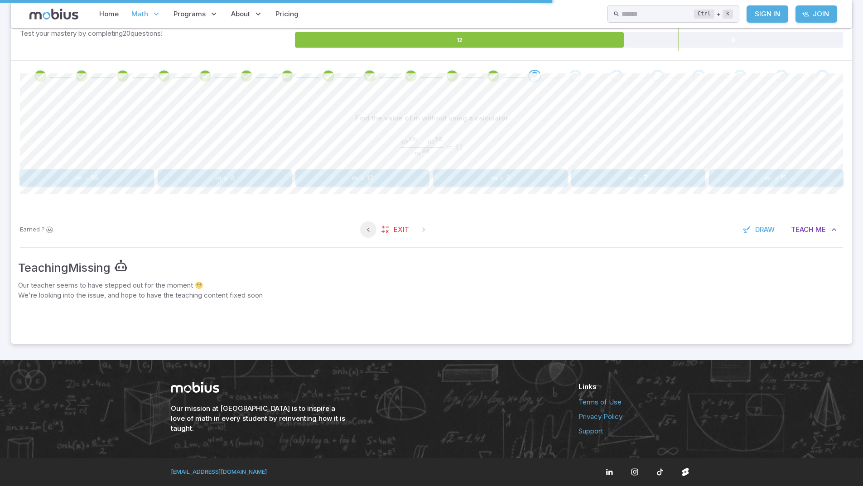
click at [368, 228] on icon "button" at bounding box center [368, 229] width 9 height 9
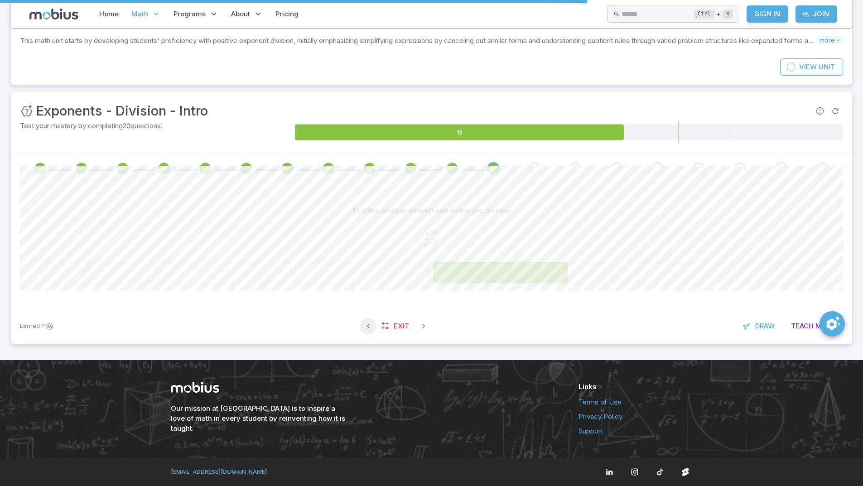
scroll to position [64, 0]
click at [804, 327] on span "Teach" at bounding box center [802, 326] width 23 height 10
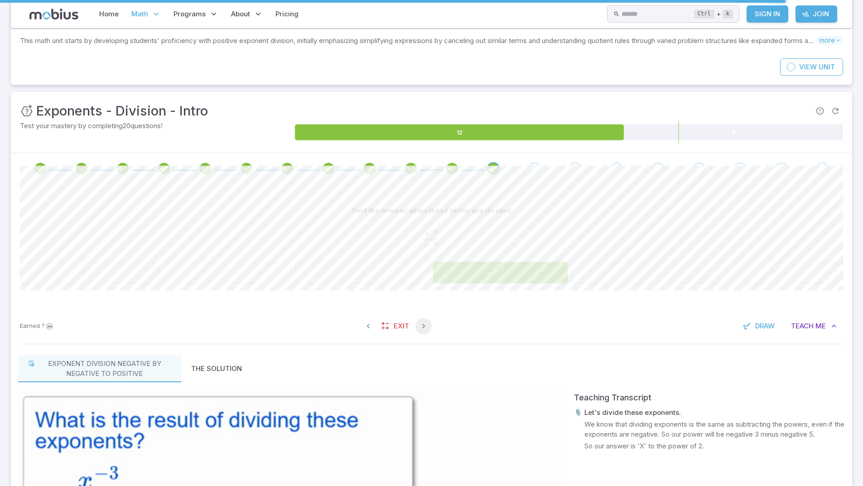
click at [419, 326] on icon "button" at bounding box center [423, 325] width 9 height 9
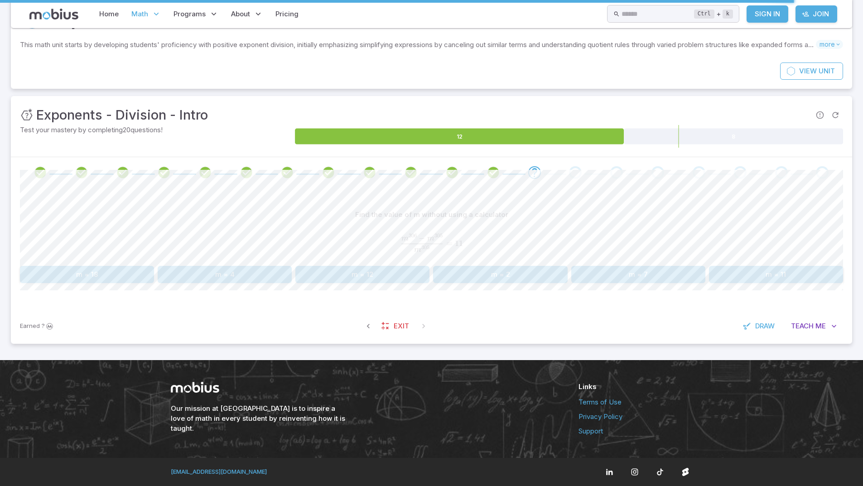
scroll to position [60, 0]
drag, startPoint x: 440, startPoint y: 320, endPoint x: 441, endPoint y: 288, distance: 31.3
click at [441, 289] on div "Unit Mastery : Exponents - Division - Intro Test your mastery by completing 20 …" at bounding box center [431, 219] width 841 height 247
click at [819, 325] on span "Me" at bounding box center [820, 326] width 10 height 10
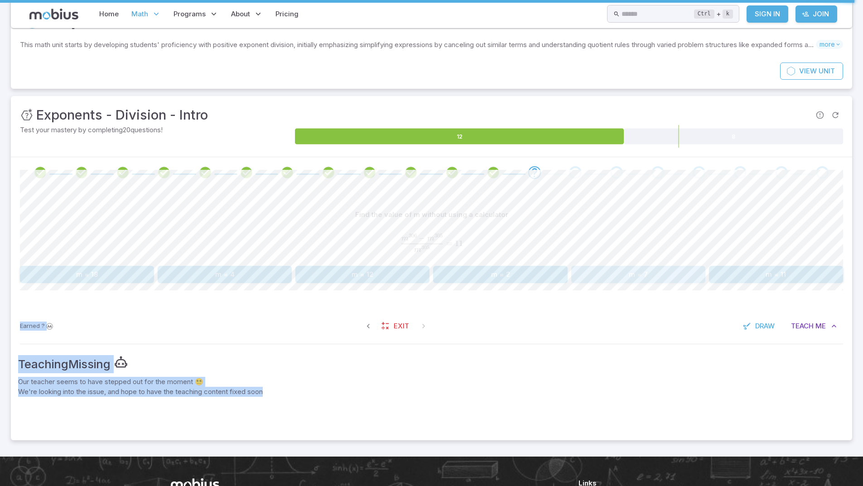
click at [608, 275] on button "m = 7" at bounding box center [638, 274] width 134 height 17
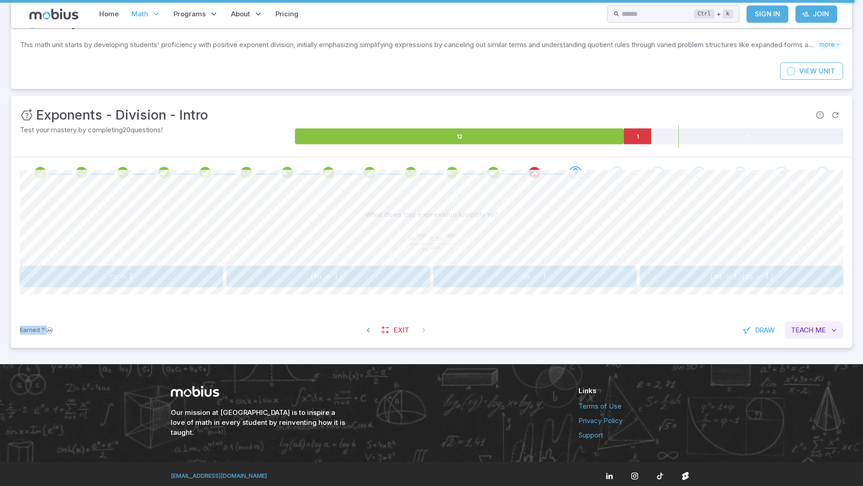
click at [806, 327] on span "Teach" at bounding box center [802, 330] width 23 height 10
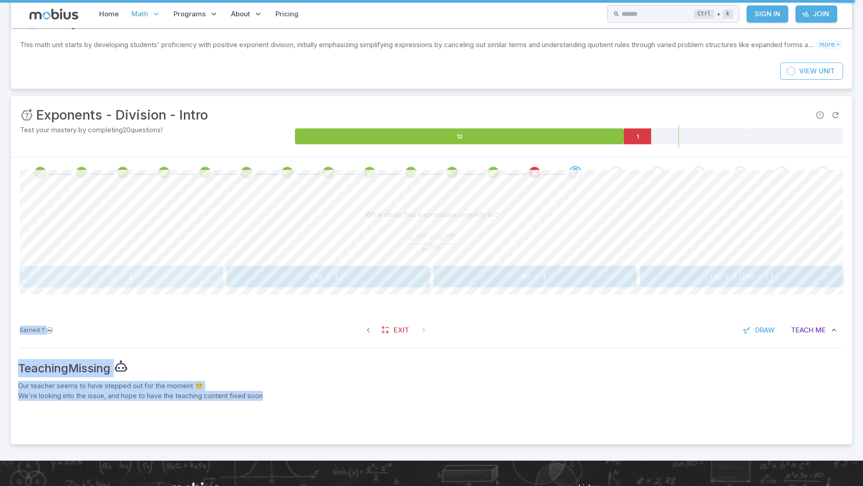
click at [126, 277] on span "+" at bounding box center [123, 275] width 7 height 11
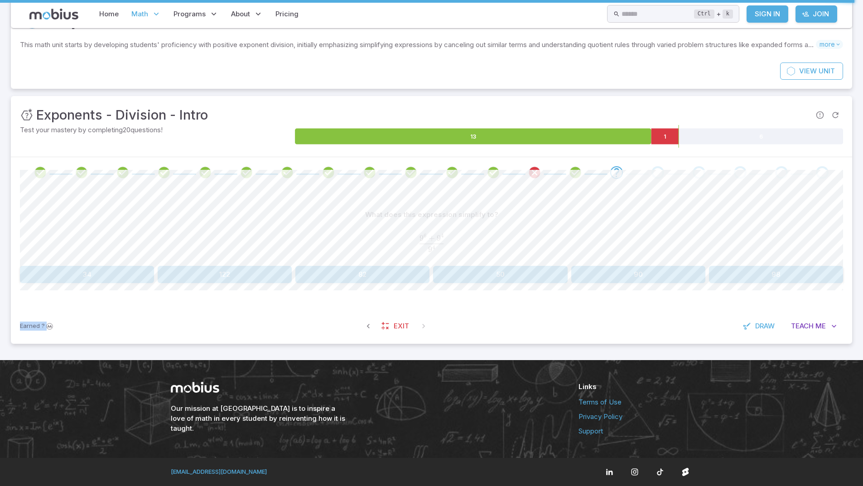
click at [471, 273] on button "50" at bounding box center [500, 274] width 134 height 17
click at [818, 324] on span "Me" at bounding box center [820, 326] width 10 height 10
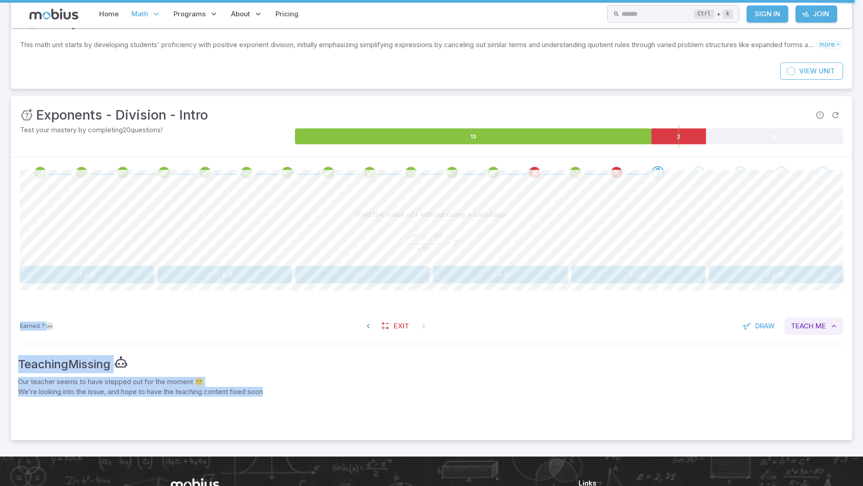
click at [818, 324] on span "Me" at bounding box center [820, 326] width 10 height 10
